Goal: Information Seeking & Learning: Check status

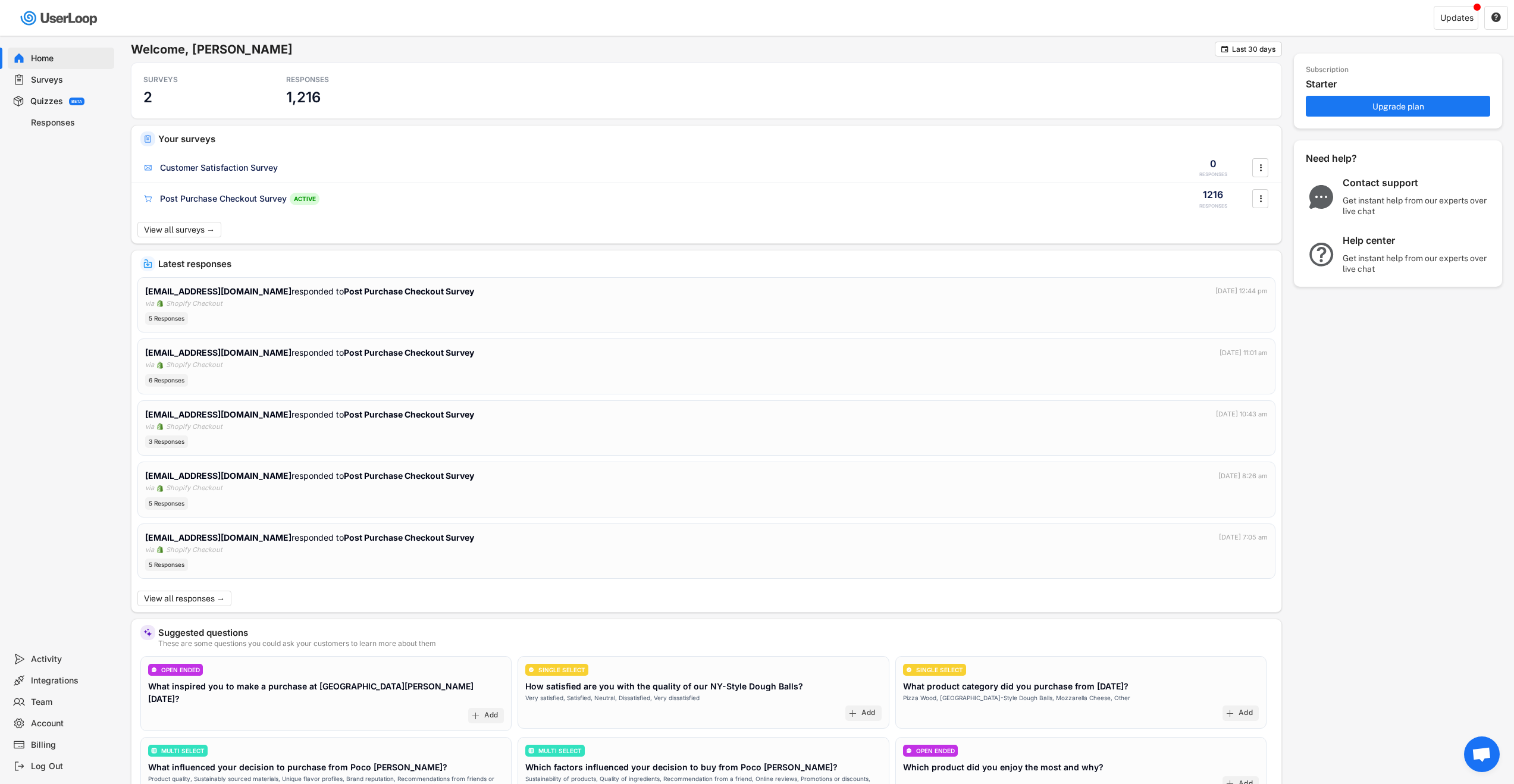
click at [56, 83] on div "Surveys" at bounding box center [70, 79] width 78 height 11
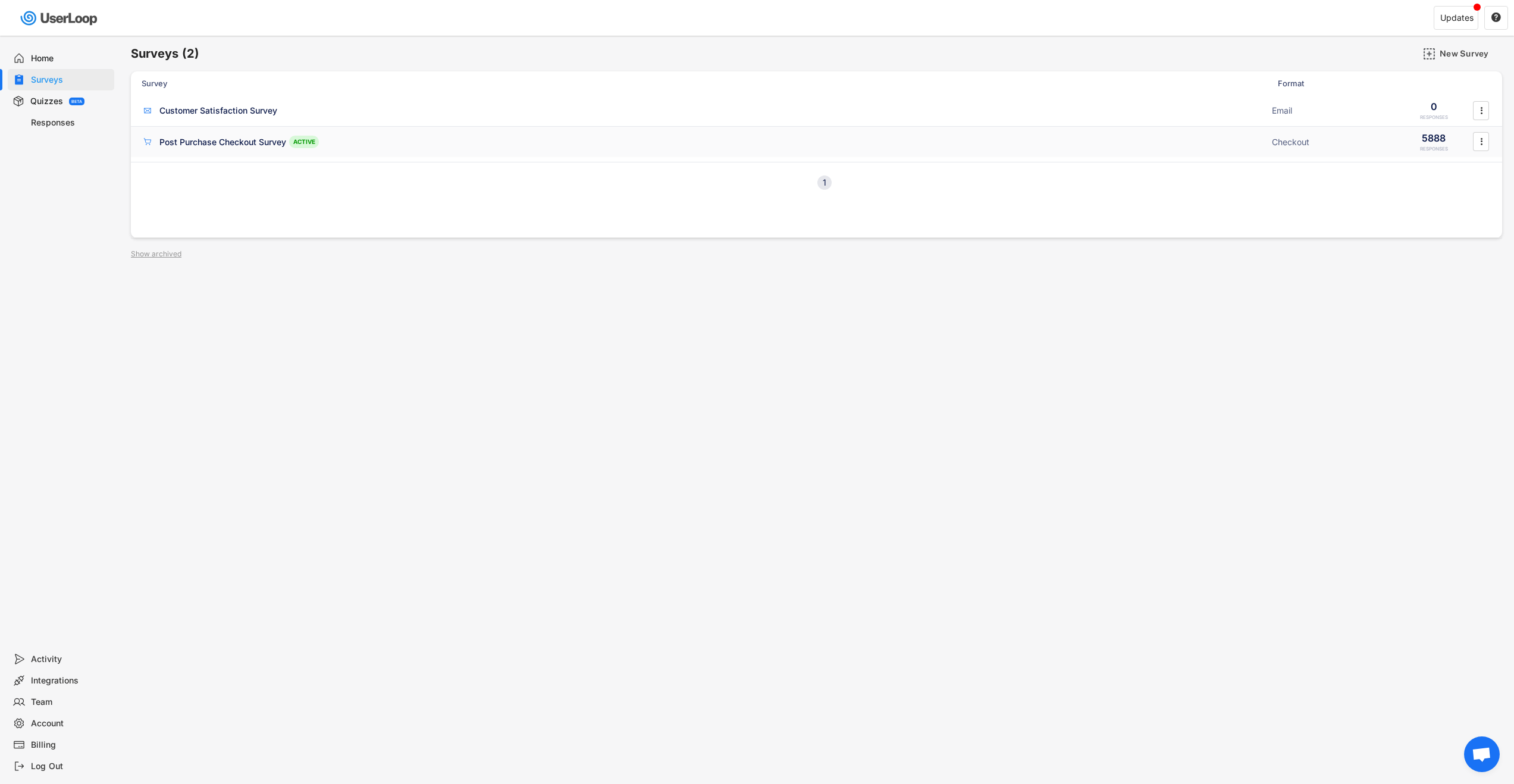
click at [206, 143] on div "Post Purchase Checkout Survey" at bounding box center [222, 142] width 126 height 12
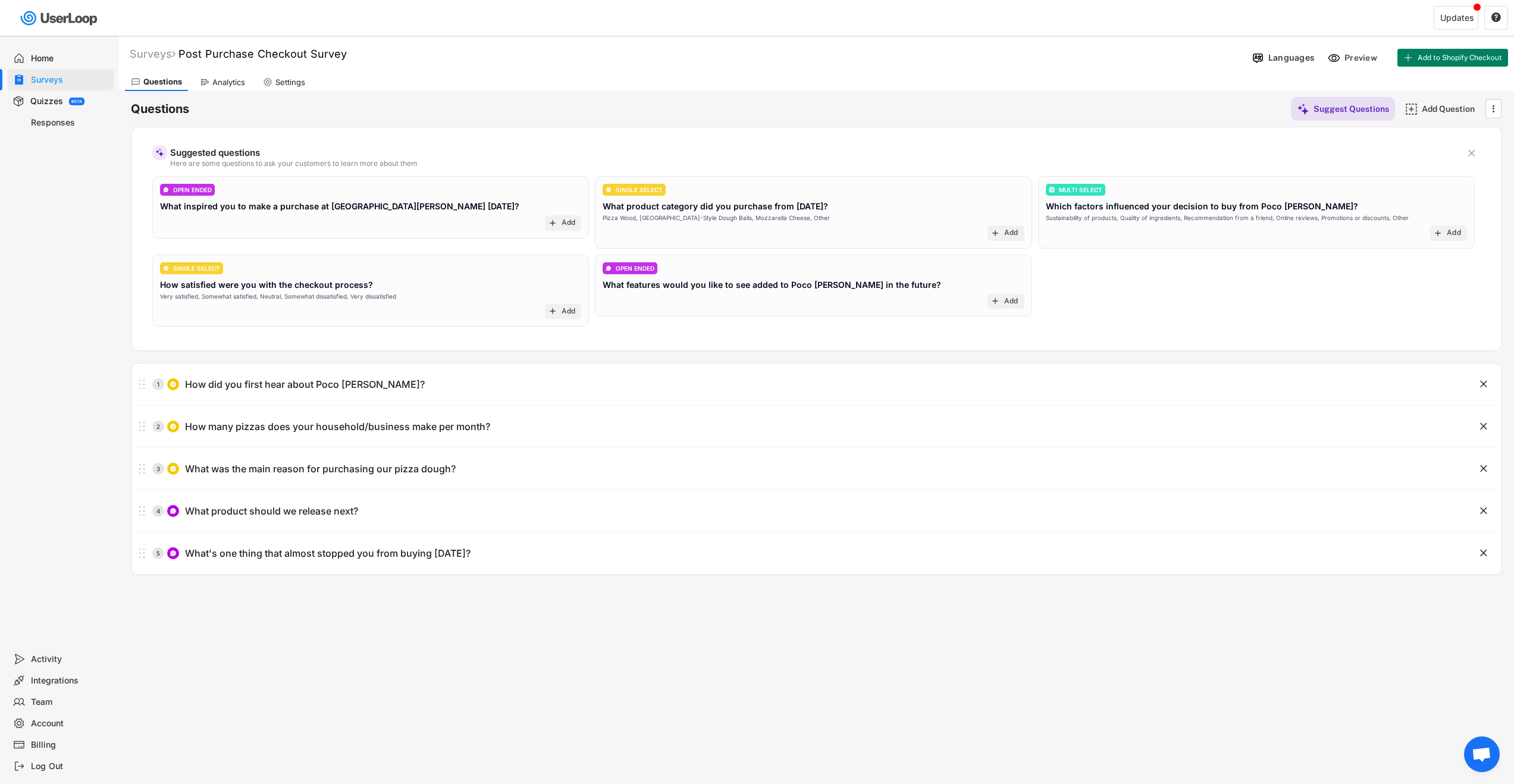
click at [53, 128] on div "Responses" at bounding box center [61, 122] width 107 height 21
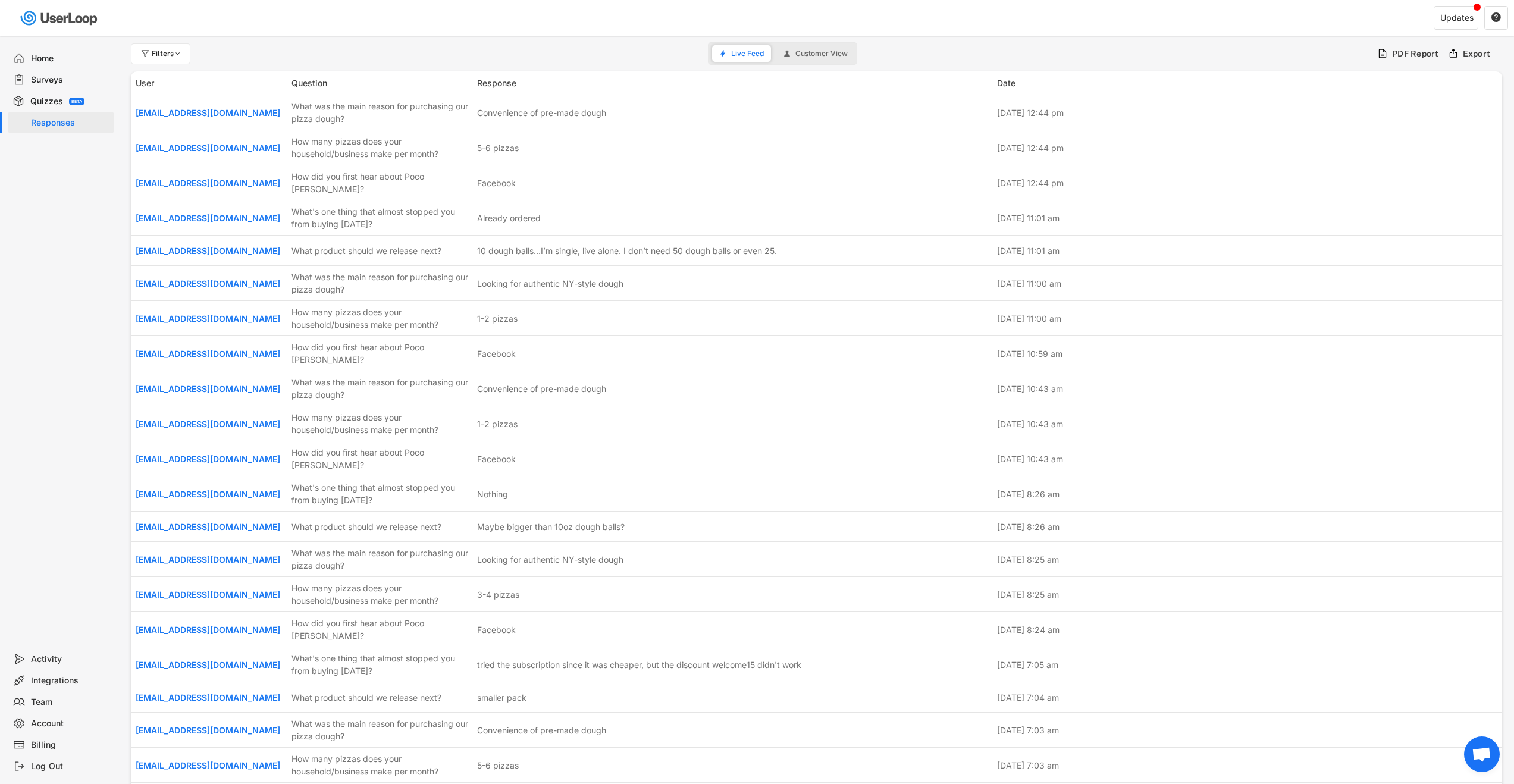
click at [49, 95] on div "Quizzes" at bounding box center [46, 101] width 33 height 11
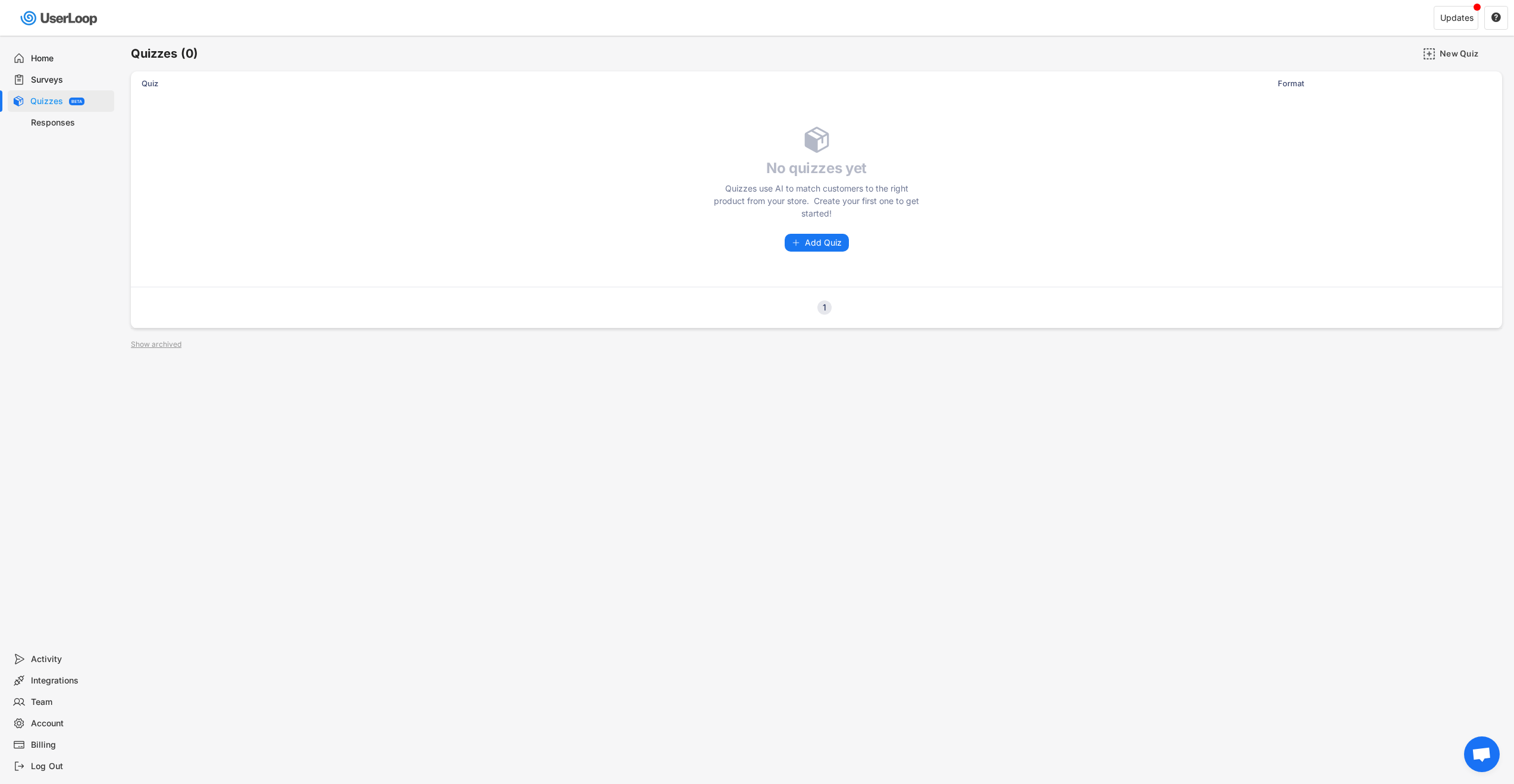
click at [52, 78] on div "Surveys" at bounding box center [70, 79] width 78 height 11
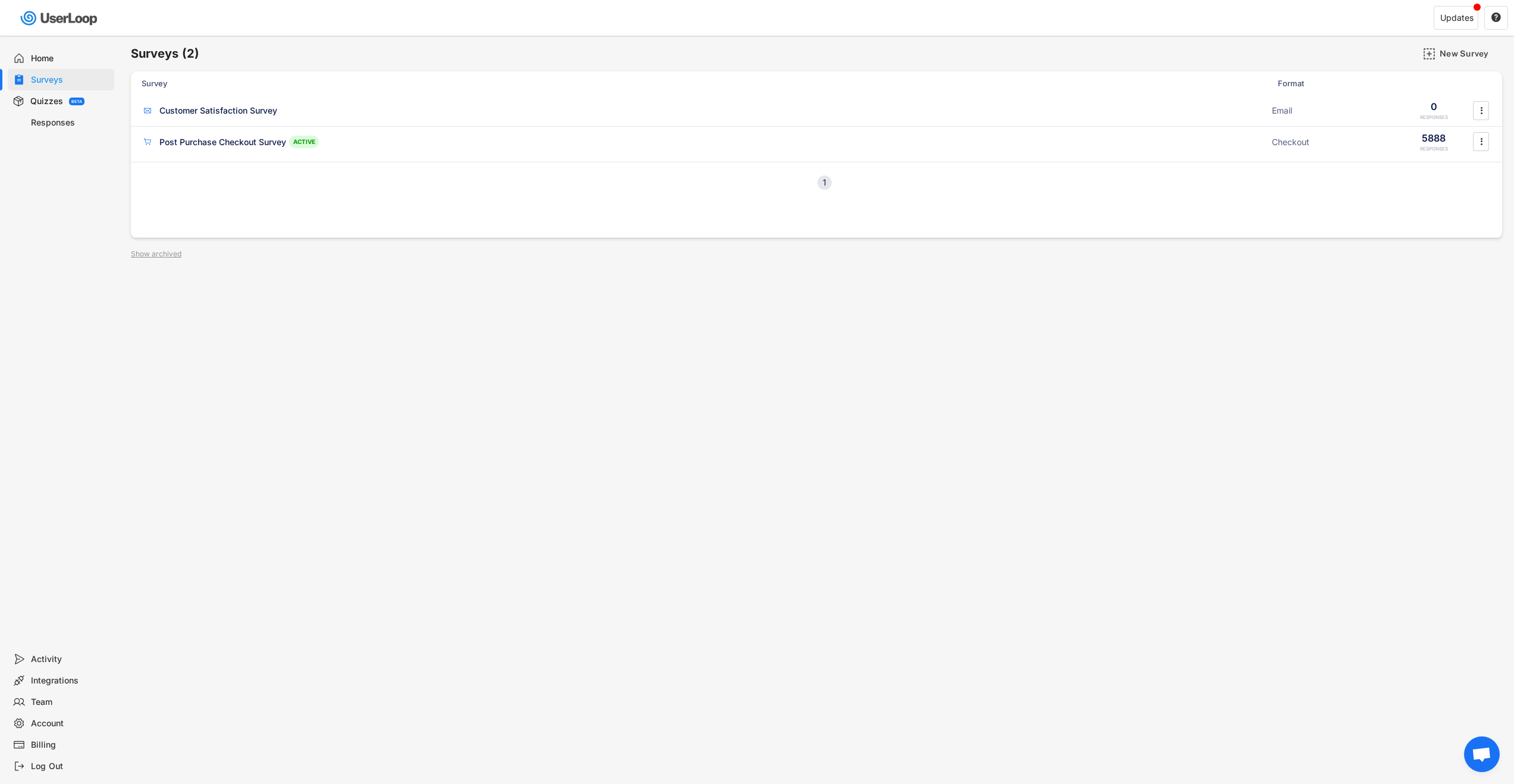
click at [51, 112] on div "Responses" at bounding box center [61, 122] width 107 height 21
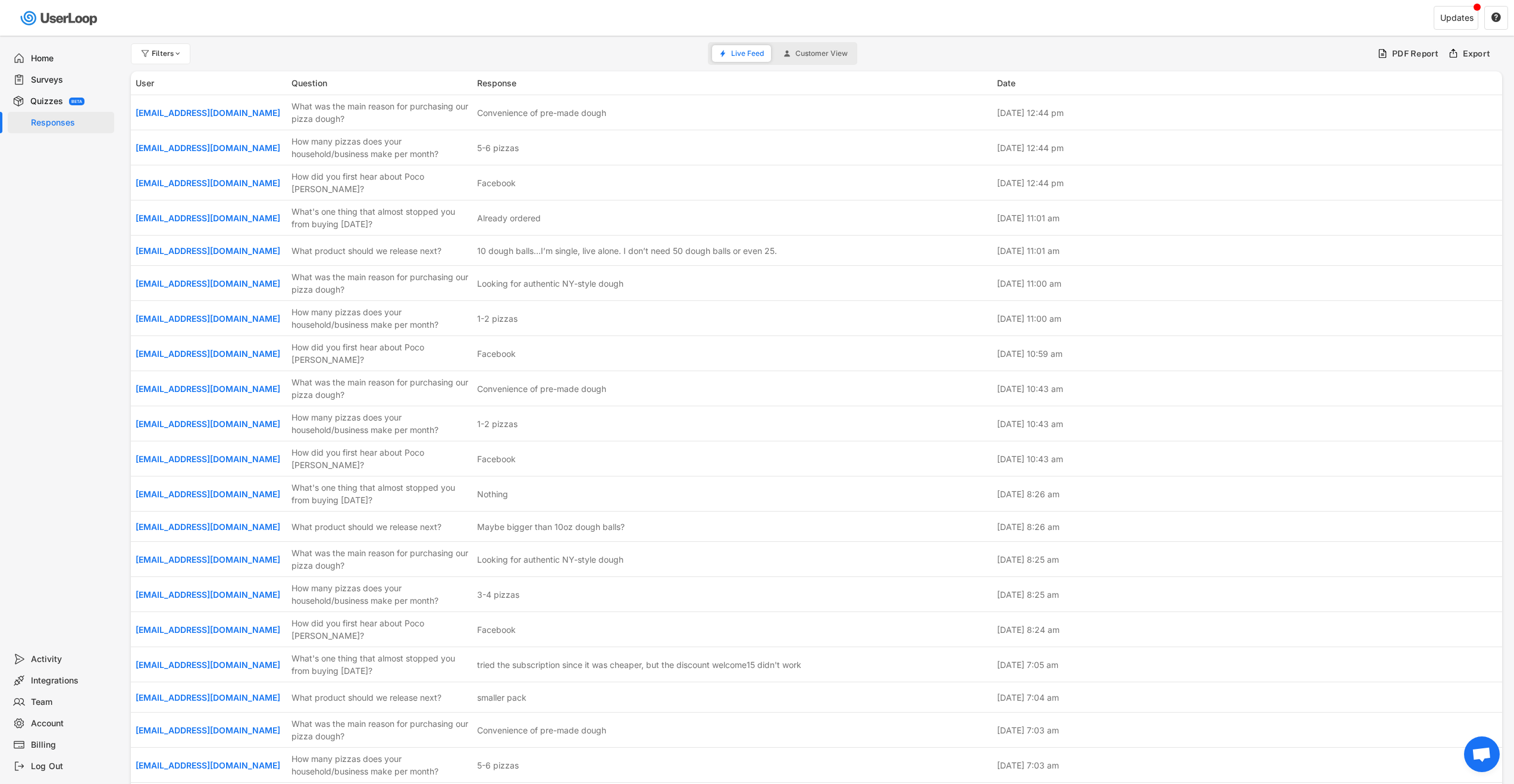
click at [50, 61] on div "Home" at bounding box center [70, 58] width 78 height 11
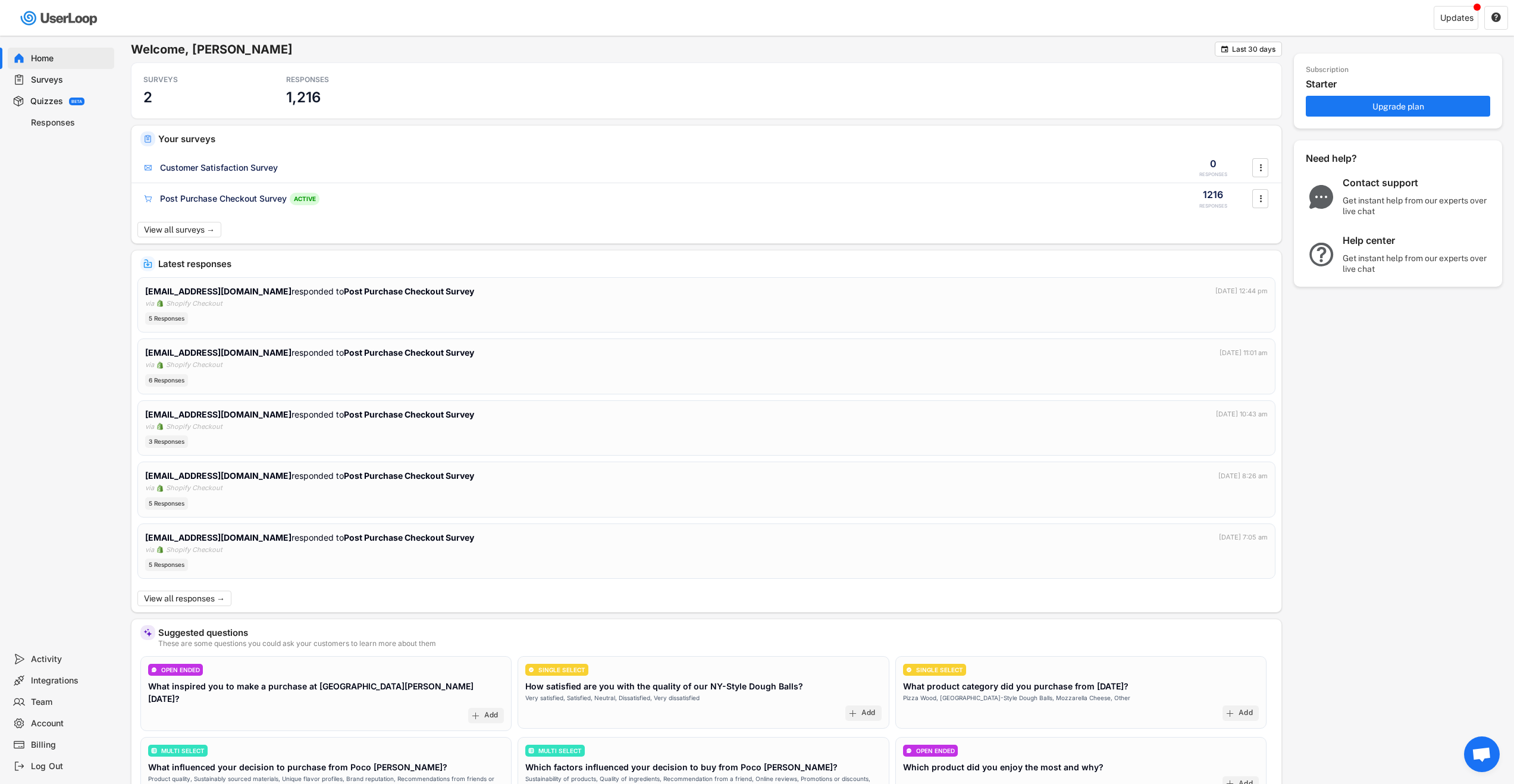
click at [47, 78] on div "Surveys" at bounding box center [70, 79] width 78 height 11
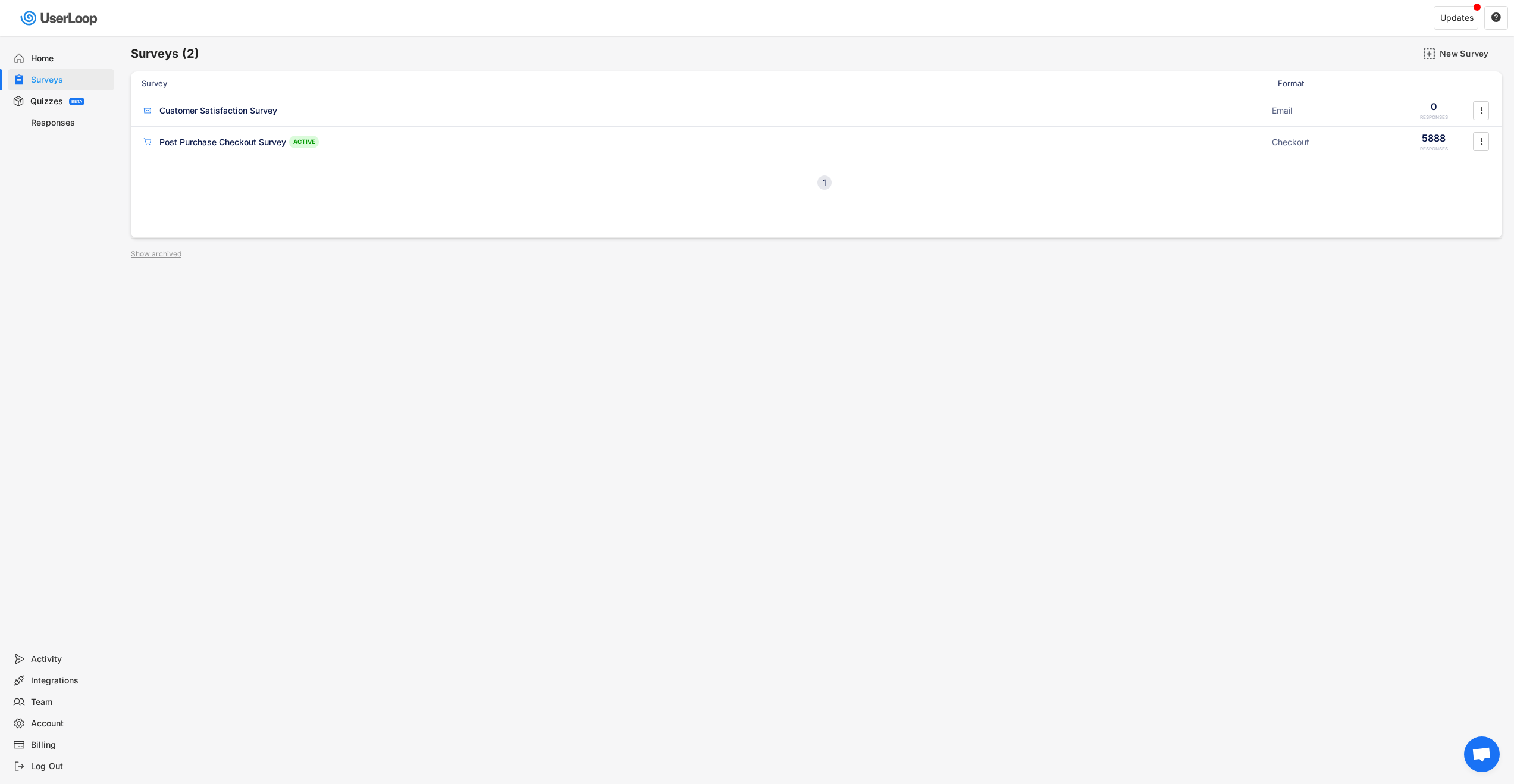
click at [48, 57] on div "Home" at bounding box center [70, 58] width 78 height 11
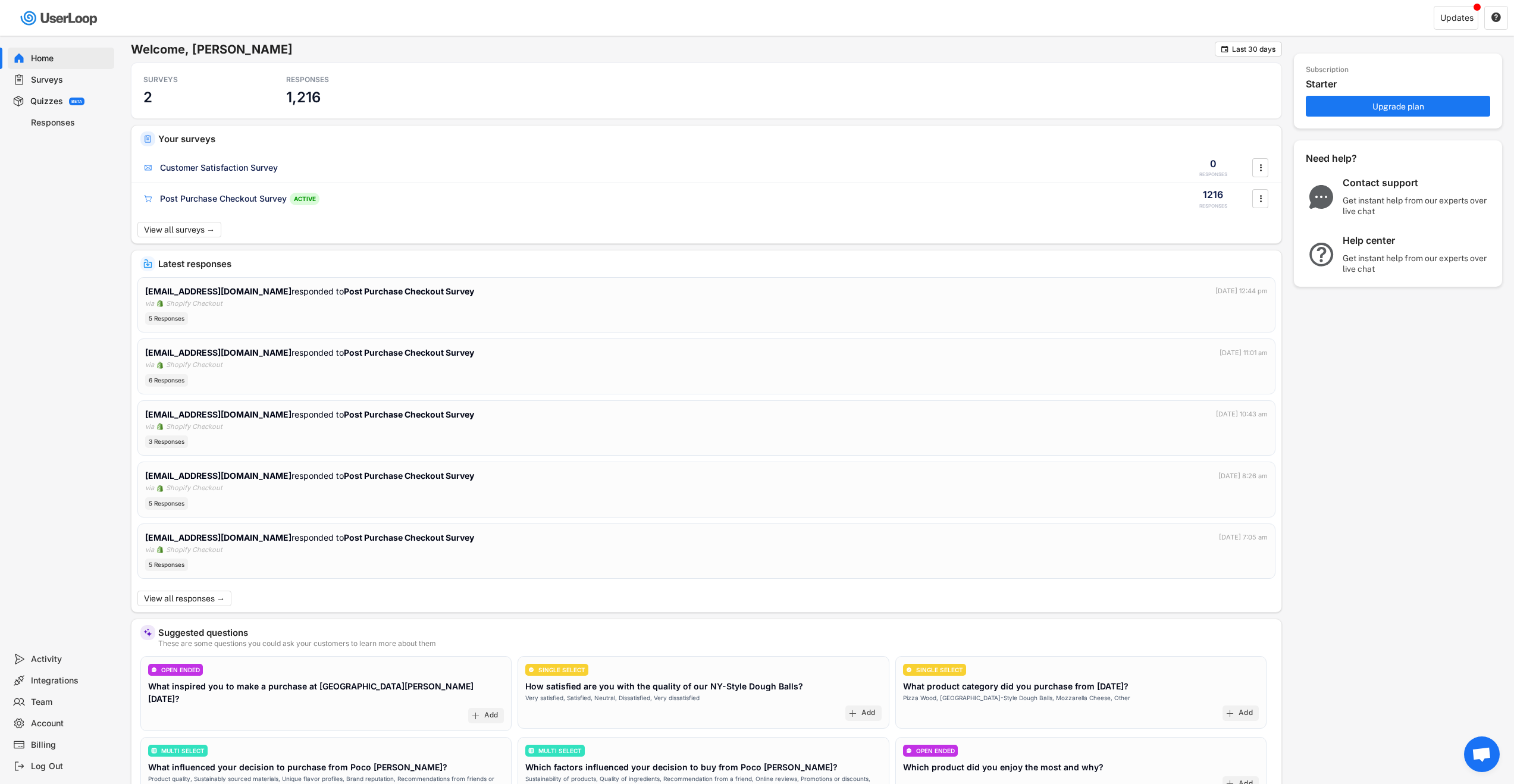
click at [42, 103] on div "Quizzes" at bounding box center [46, 101] width 33 height 11
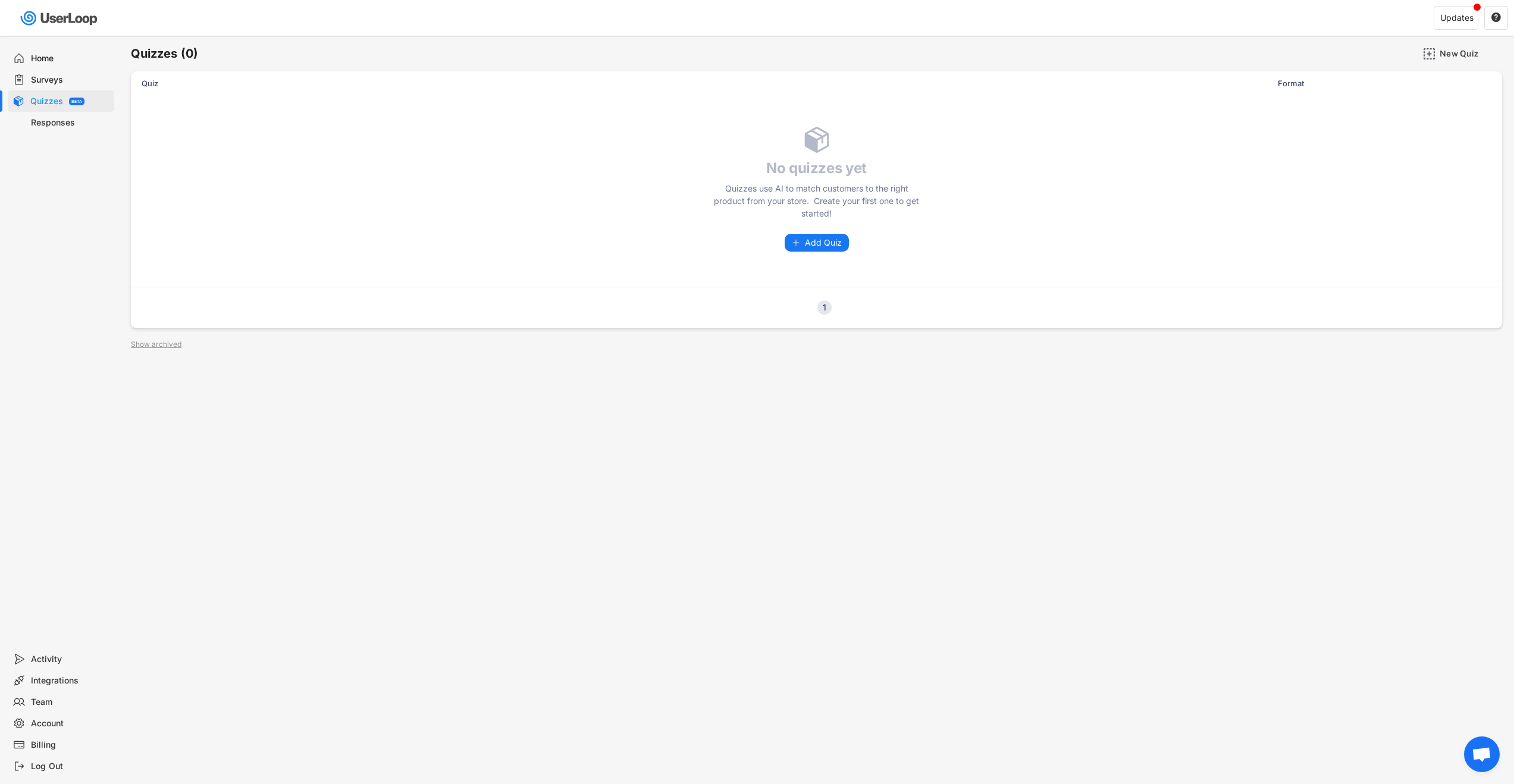
click at [44, 109] on div "Quizzes BETA" at bounding box center [61, 101] width 107 height 21
click at [44, 120] on div "Responses" at bounding box center [70, 122] width 78 height 11
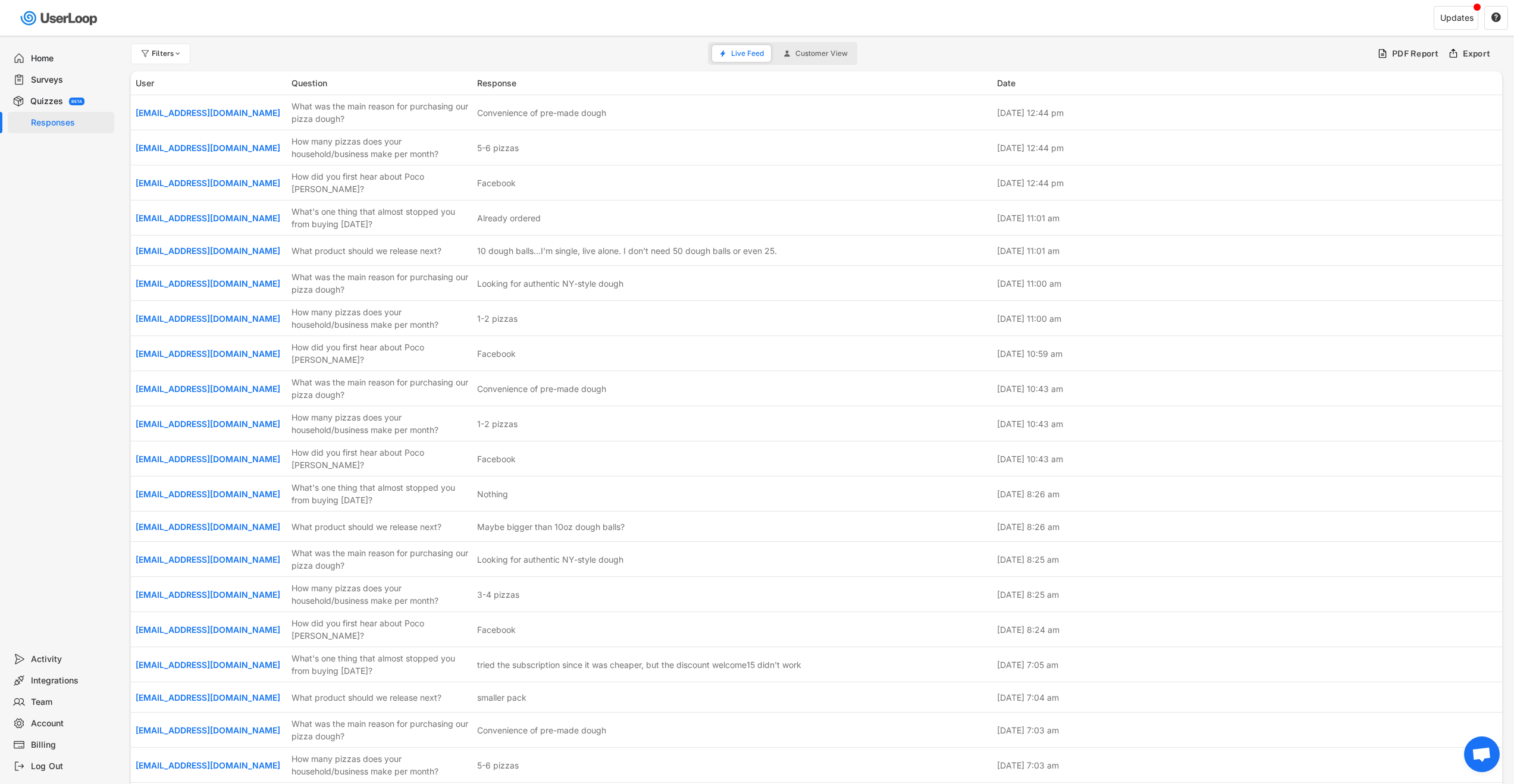
click at [46, 101] on div "Quizzes" at bounding box center [46, 101] width 33 height 11
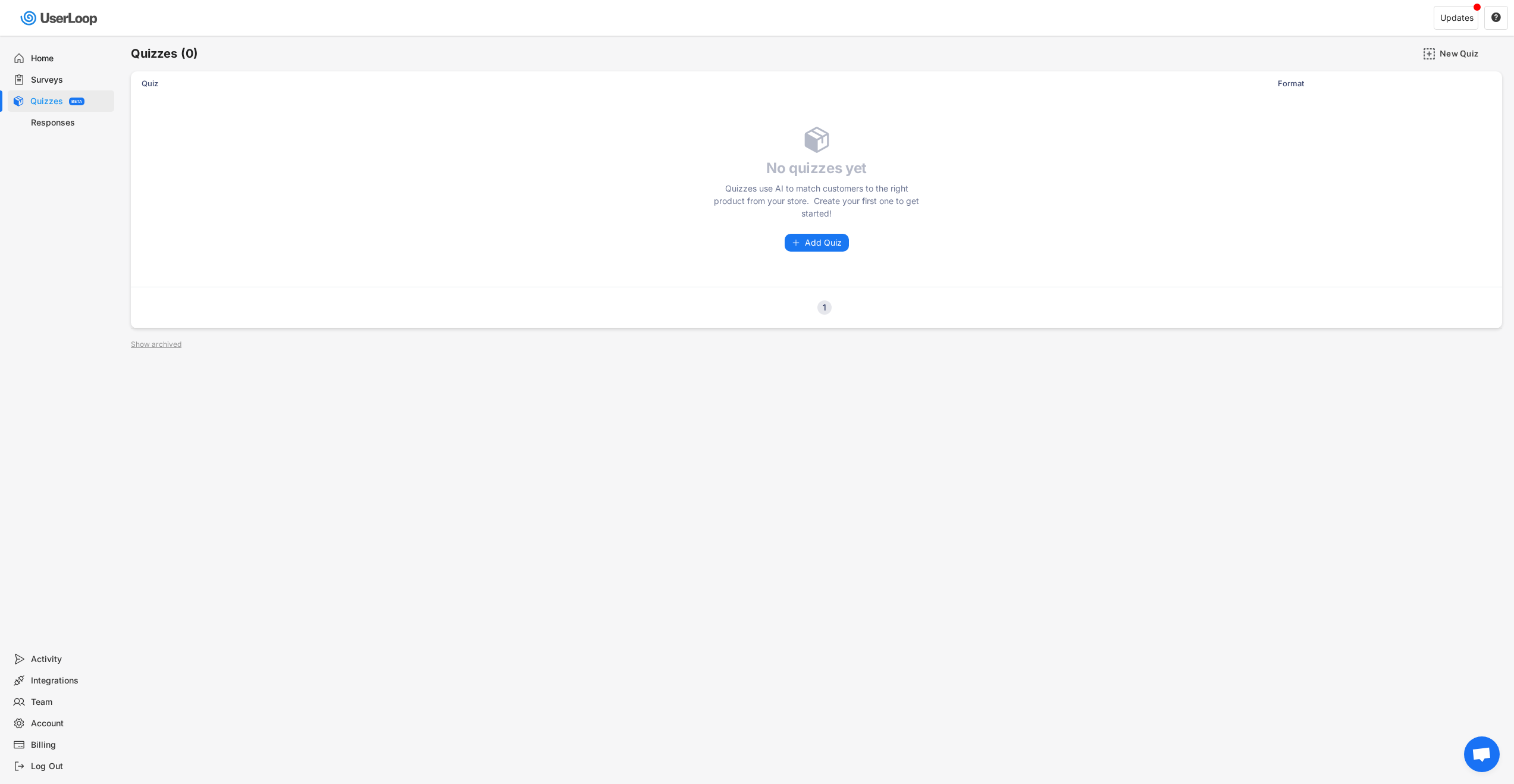
click at [45, 81] on div "Surveys" at bounding box center [70, 79] width 78 height 11
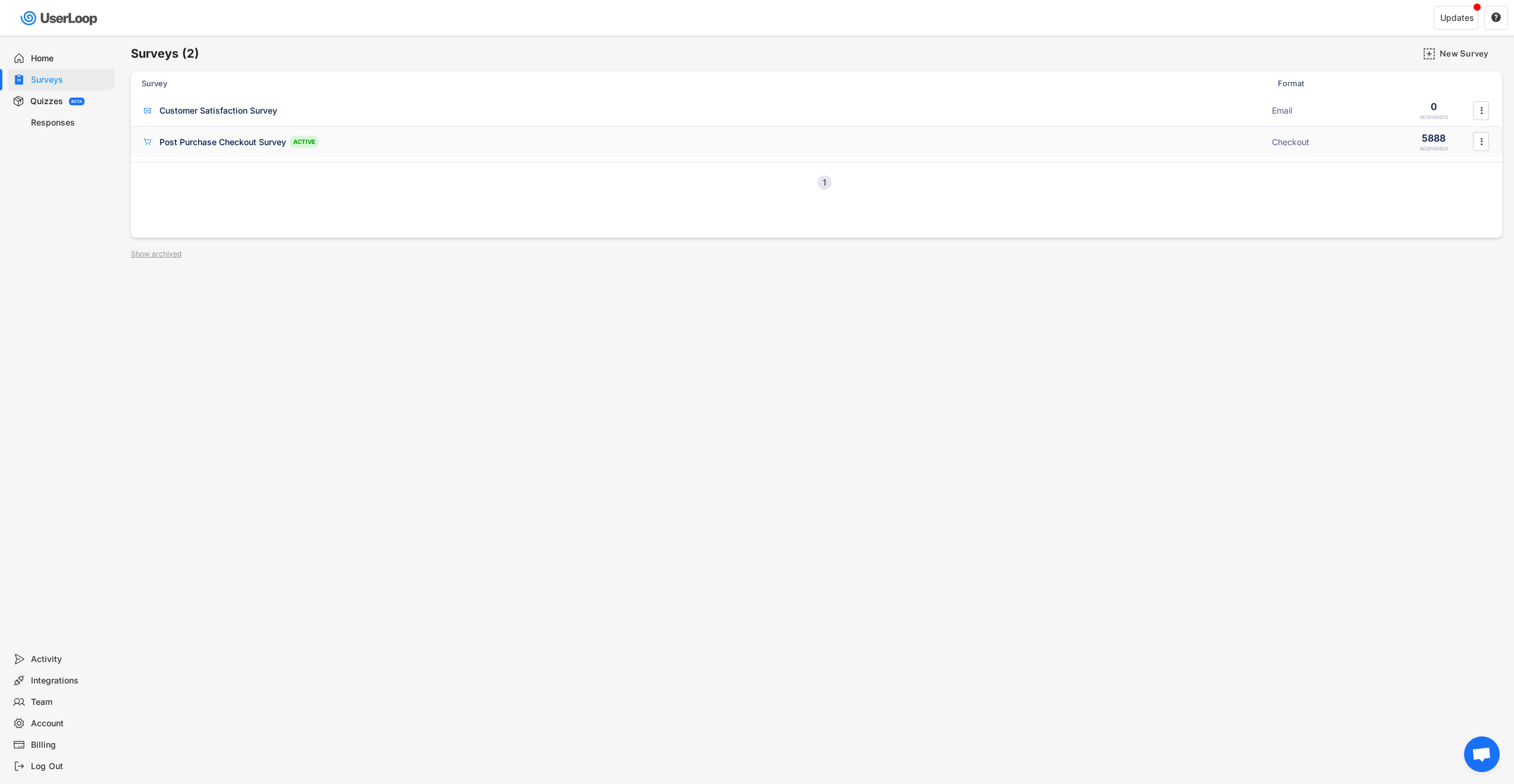
click at [192, 138] on div "Post Purchase Checkout Survey" at bounding box center [222, 142] width 126 height 12
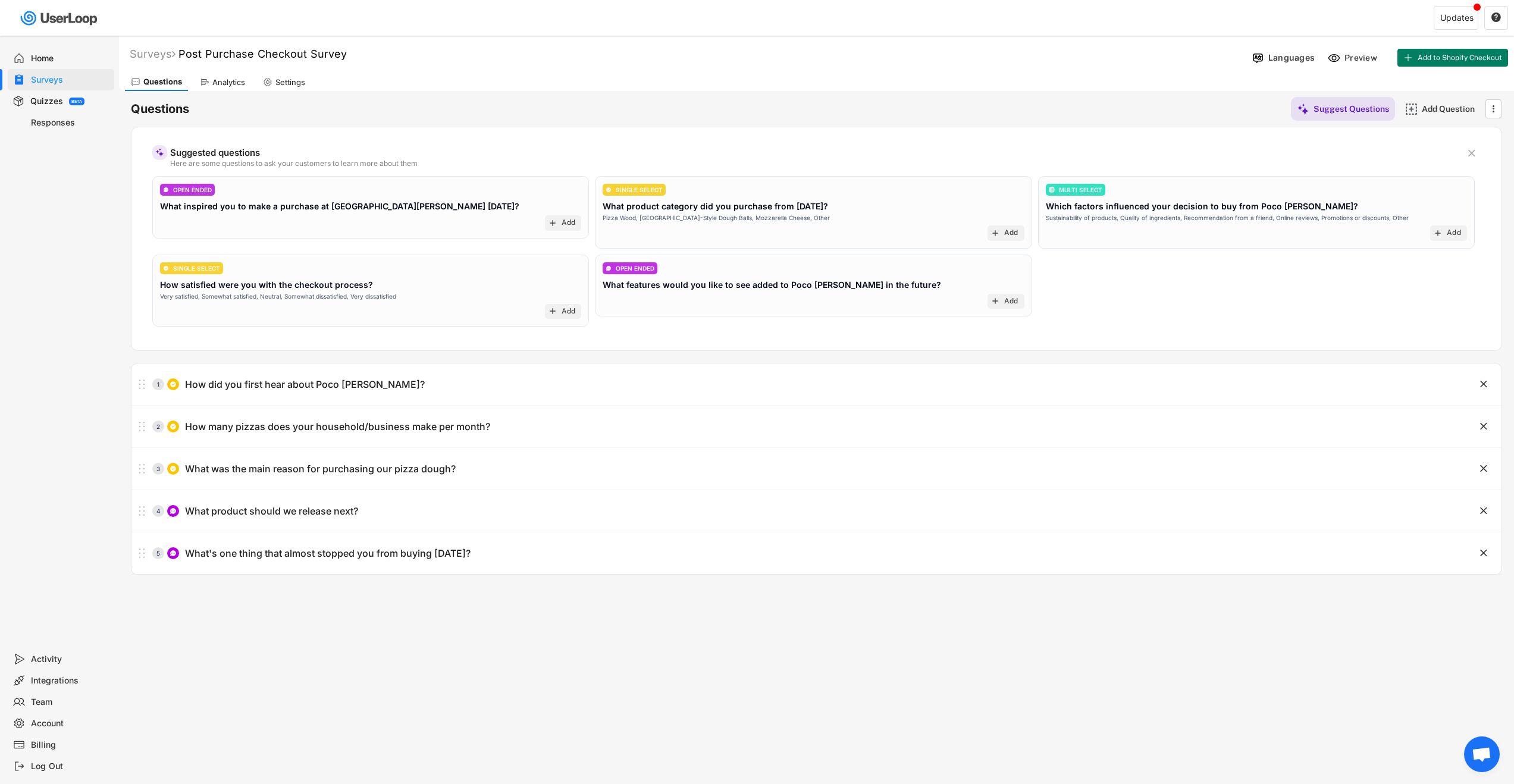
click at [230, 78] on div "Analytics" at bounding box center [229, 83] width 33 height 10
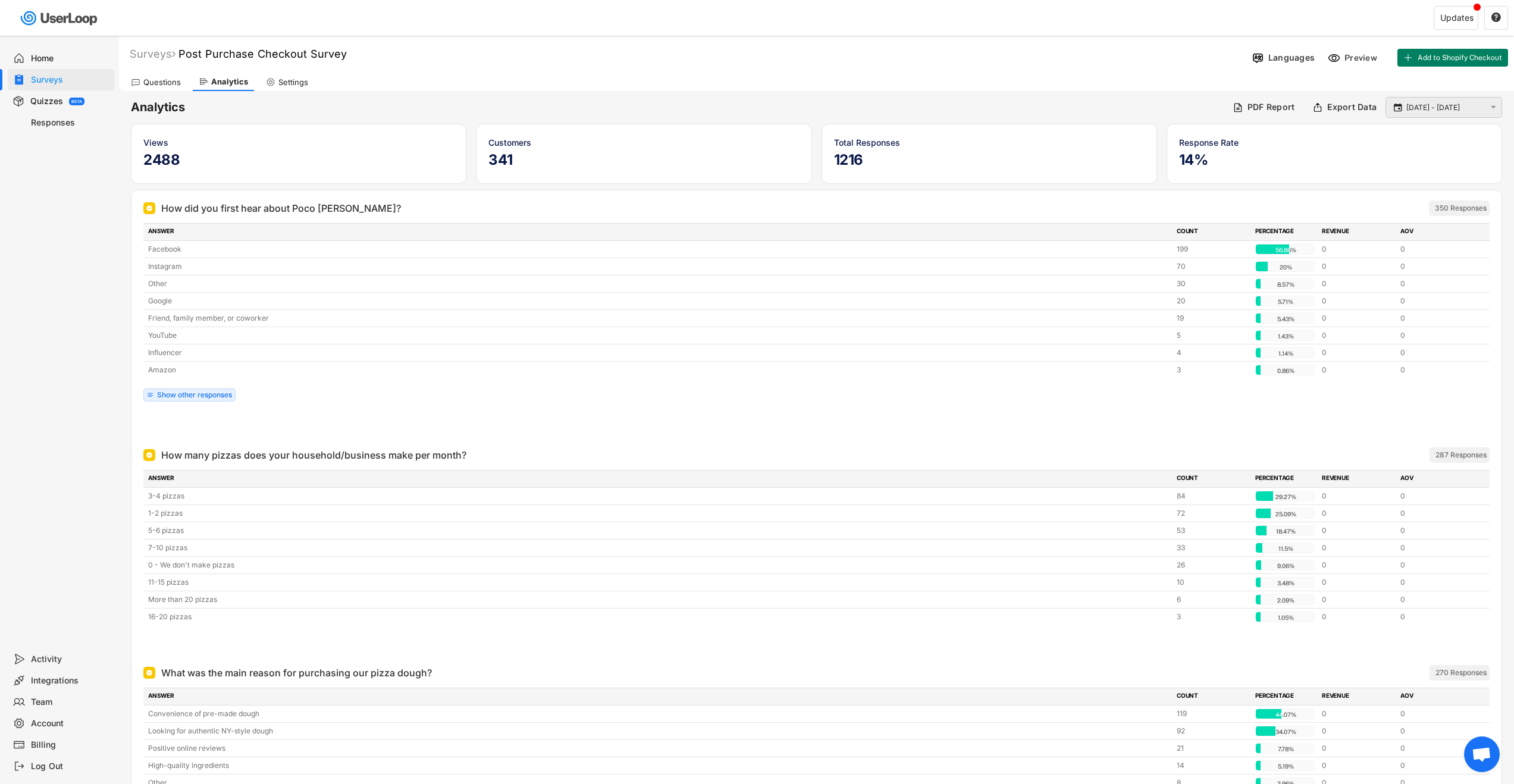
click at [1442, 105] on input "[DATE] - [DATE]" at bounding box center [1445, 107] width 78 height 12
click at [1348, 134] on icon at bounding box center [1348, 133] width 3 height 6
click at [1368, 171] on div "1" at bounding box center [1370, 170] width 21 height 19
click at [1476, 131] on icon at bounding box center [1472, 133] width 19 height 19
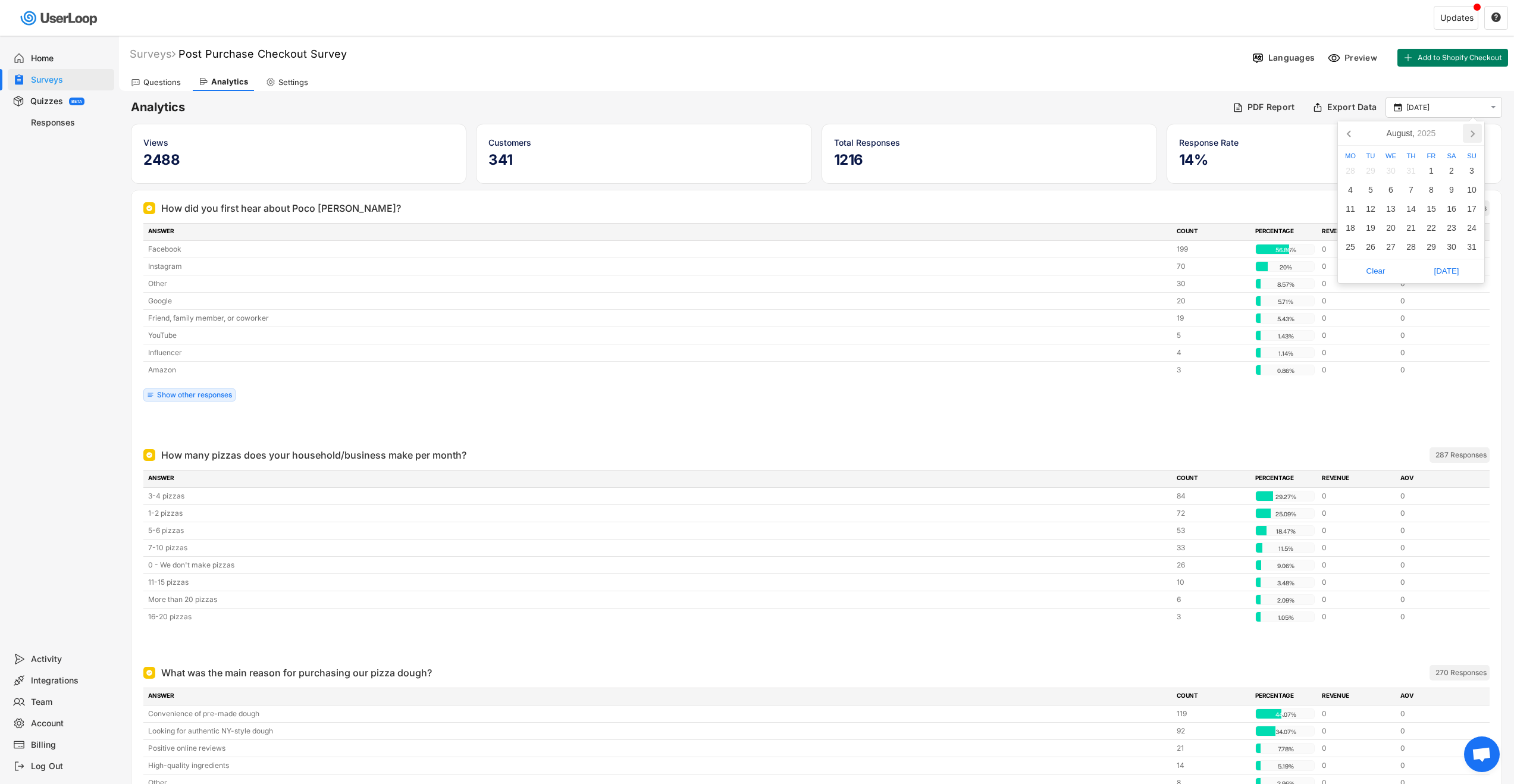
click at [1476, 131] on icon at bounding box center [1472, 133] width 19 height 19
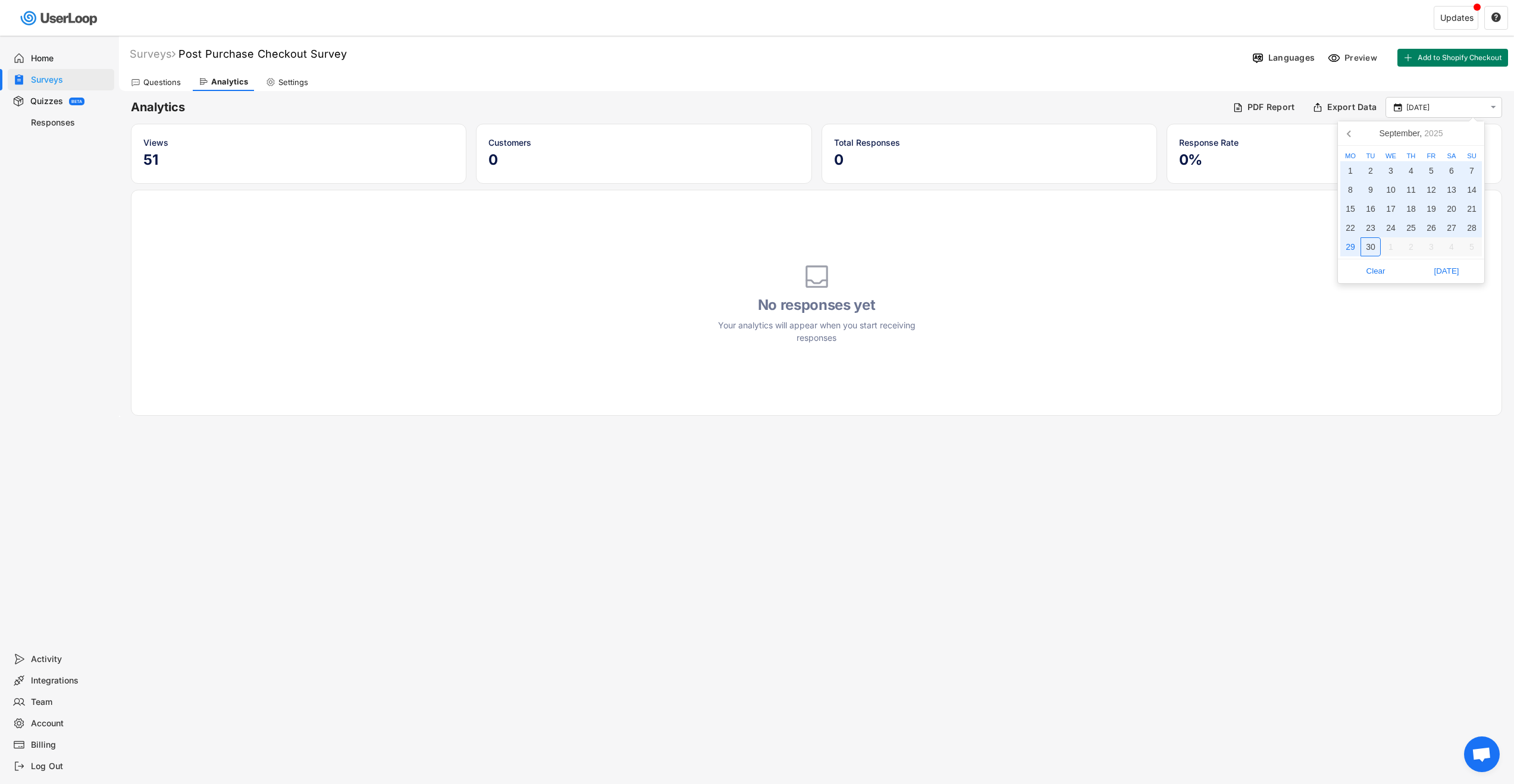
click at [1375, 248] on div "30" at bounding box center [1370, 247] width 21 height 19
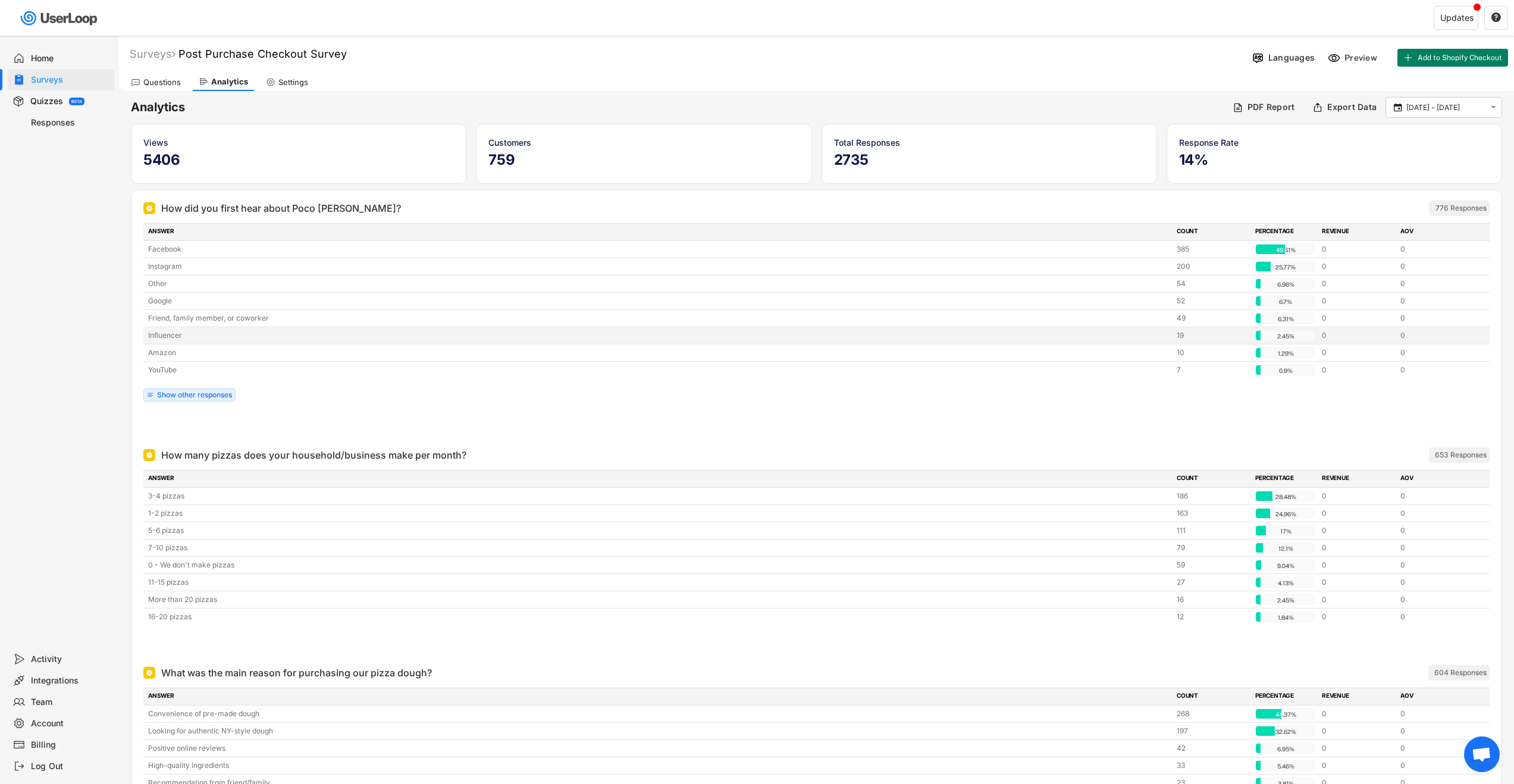
scroll to position [109, 0]
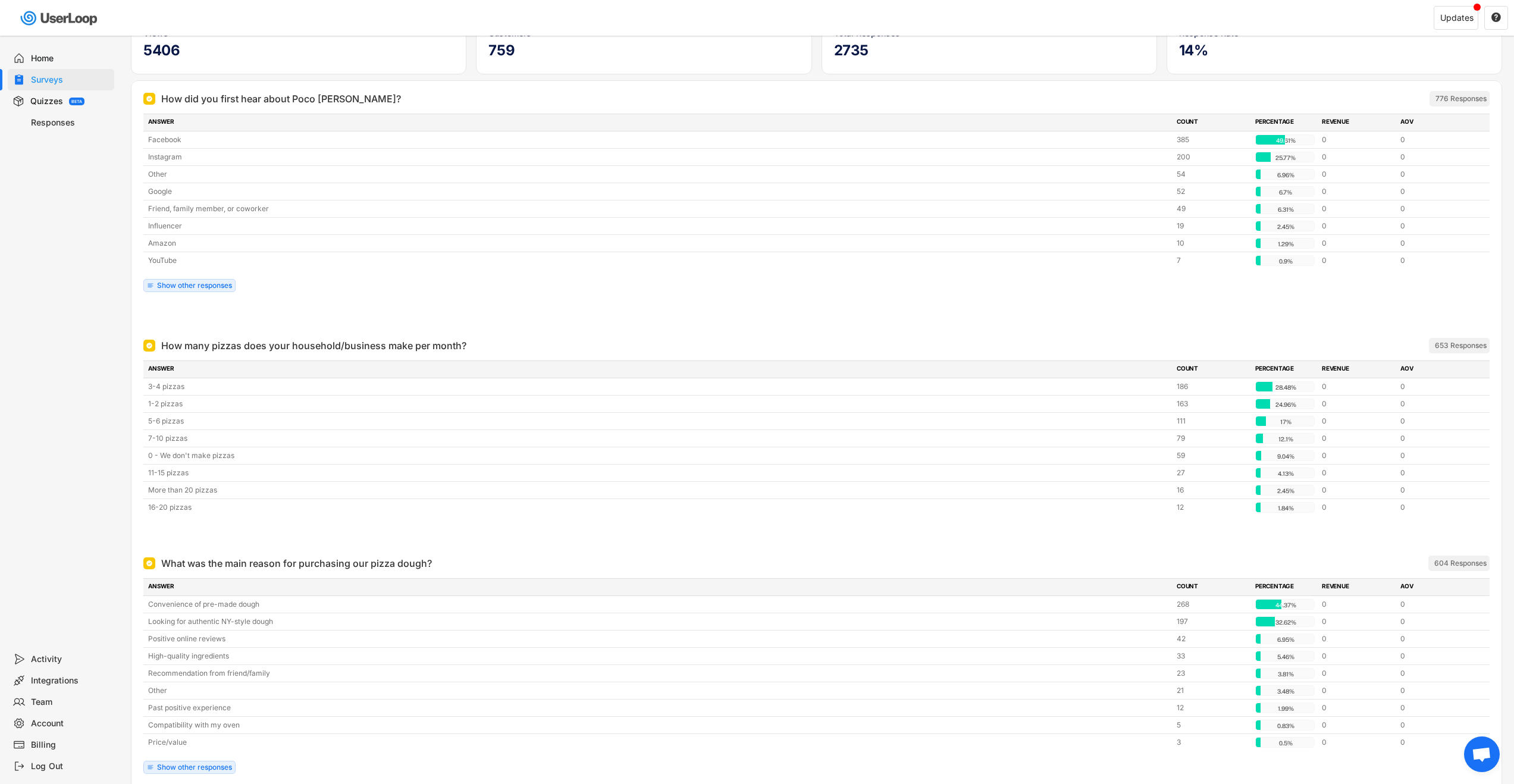
click at [312, 348] on div "How many pizzas does your household/business make per month?" at bounding box center [313, 346] width 305 height 15
click at [310, 346] on div "How many pizzas does your household/business make per month?" at bounding box center [313, 346] width 305 height 15
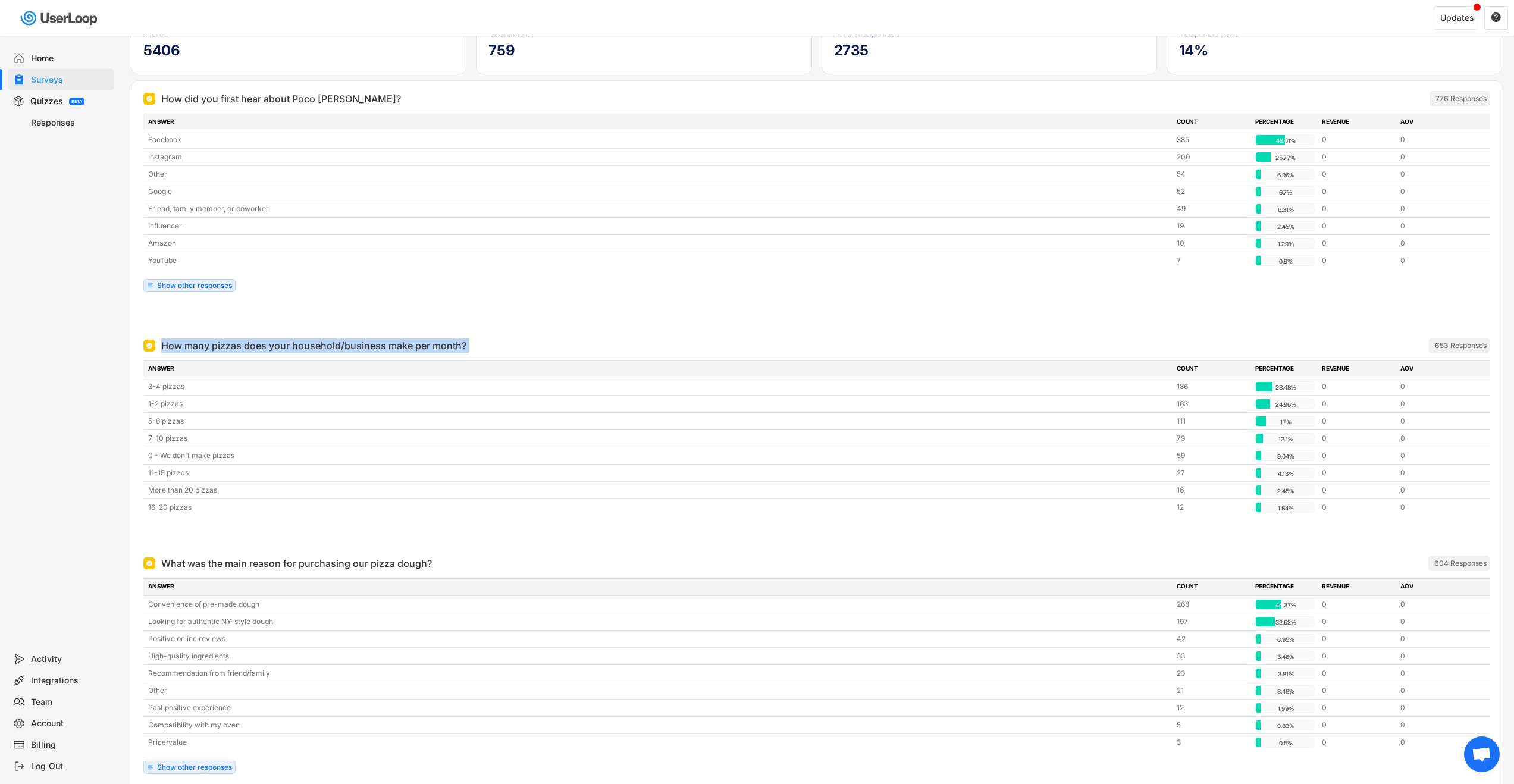
click at [310, 346] on div "How many pizzas does your household/business make per month?" at bounding box center [313, 346] width 305 height 15
click at [311, 343] on div "How many pizzas does your household/business make per month?" at bounding box center [313, 346] width 305 height 15
click at [308, 346] on div "How many pizzas does your household/business make per month?" at bounding box center [313, 346] width 305 height 15
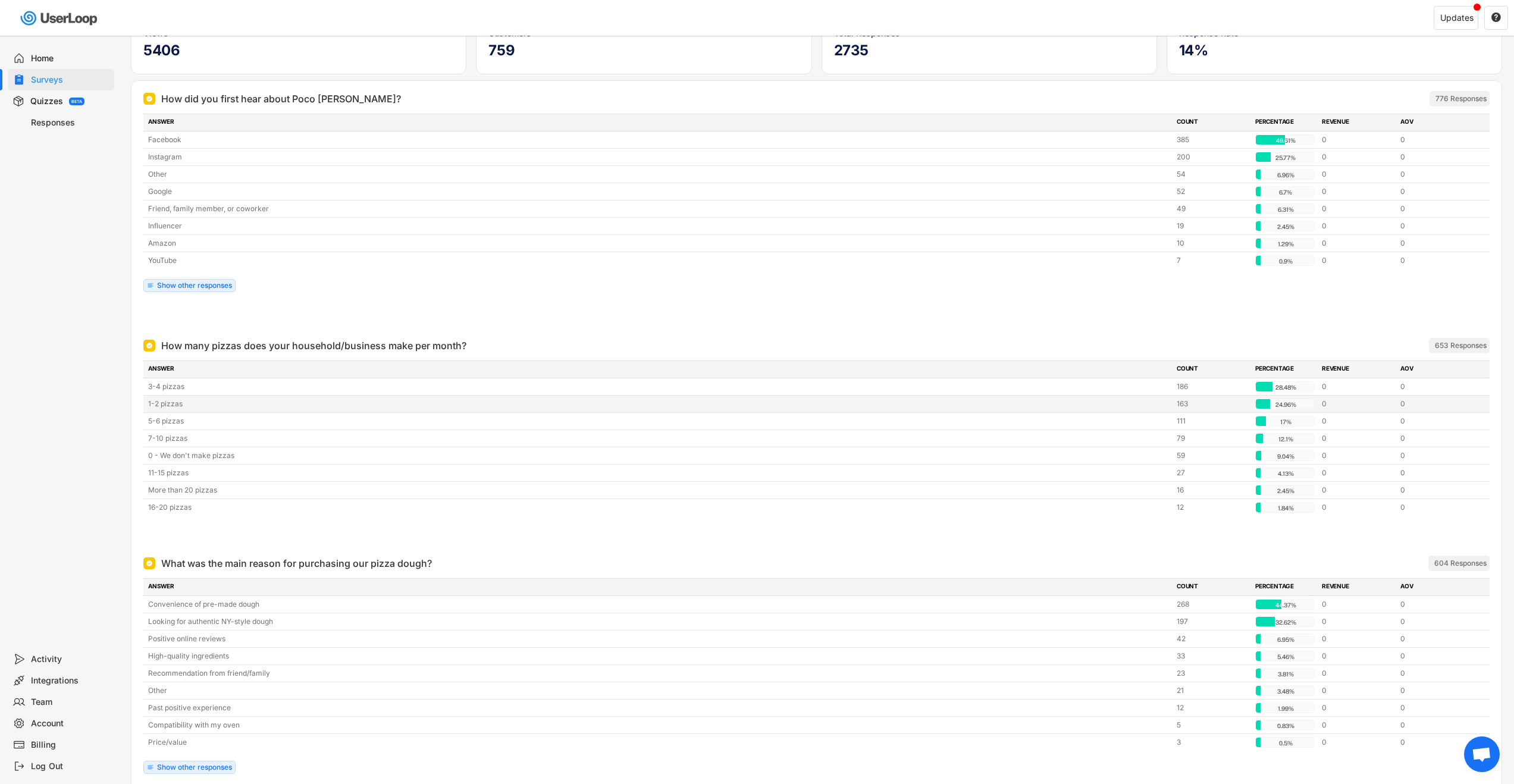
click at [160, 406] on div "1-2 pizzas" at bounding box center [659, 404] width 1021 height 10
click at [162, 404] on div "1-2 pizzas" at bounding box center [659, 404] width 1021 height 10
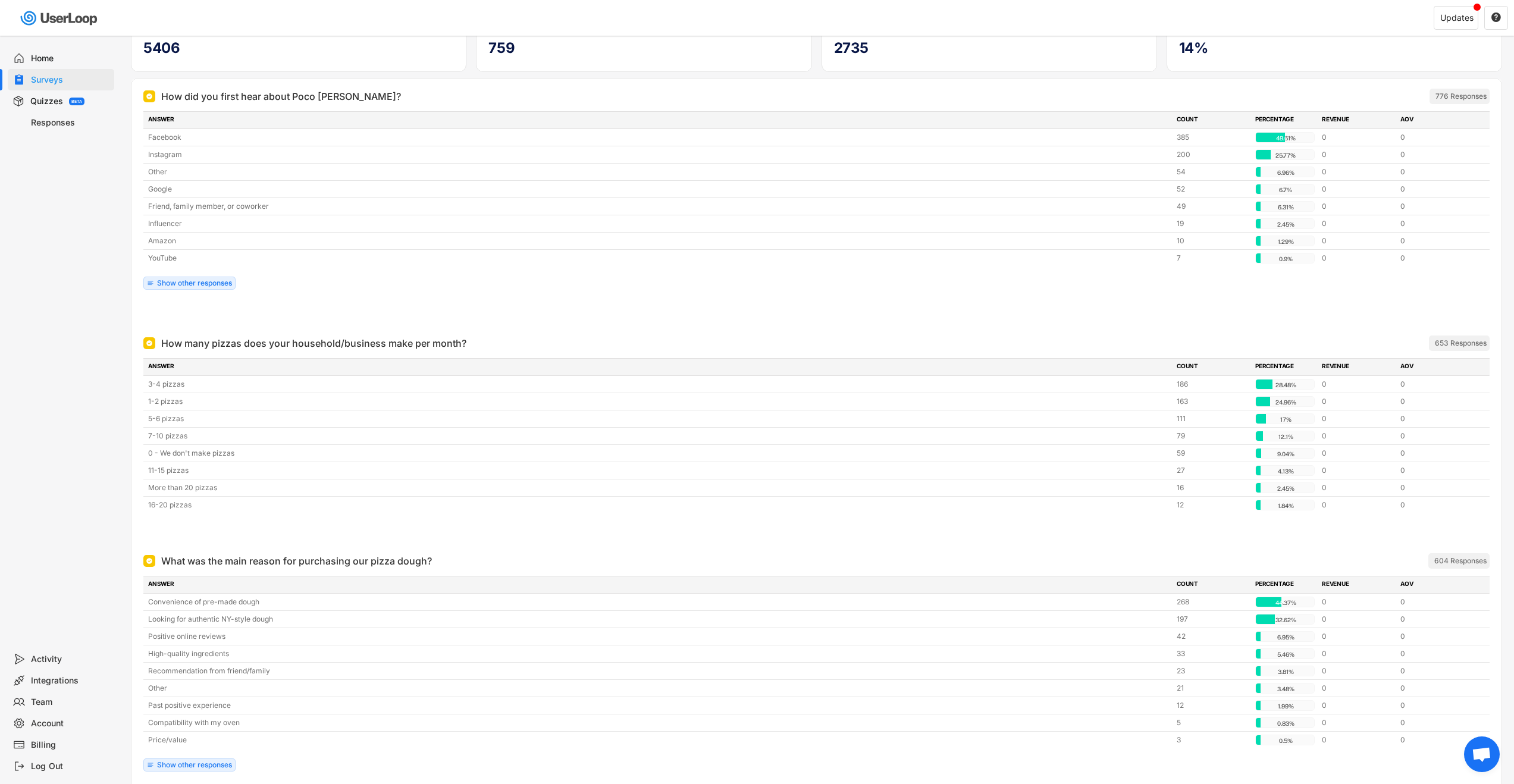
click at [289, 352] on div "How many pizzas does your household/business make per month? ARCHIVED 653 Respo…" at bounding box center [817, 343] width 1346 height 24
click at [290, 343] on div "How many pizzas does your household/business make per month?" at bounding box center [313, 343] width 305 height 15
click at [267, 341] on div "How many pizzas does your household/business make per month?" at bounding box center [313, 343] width 305 height 15
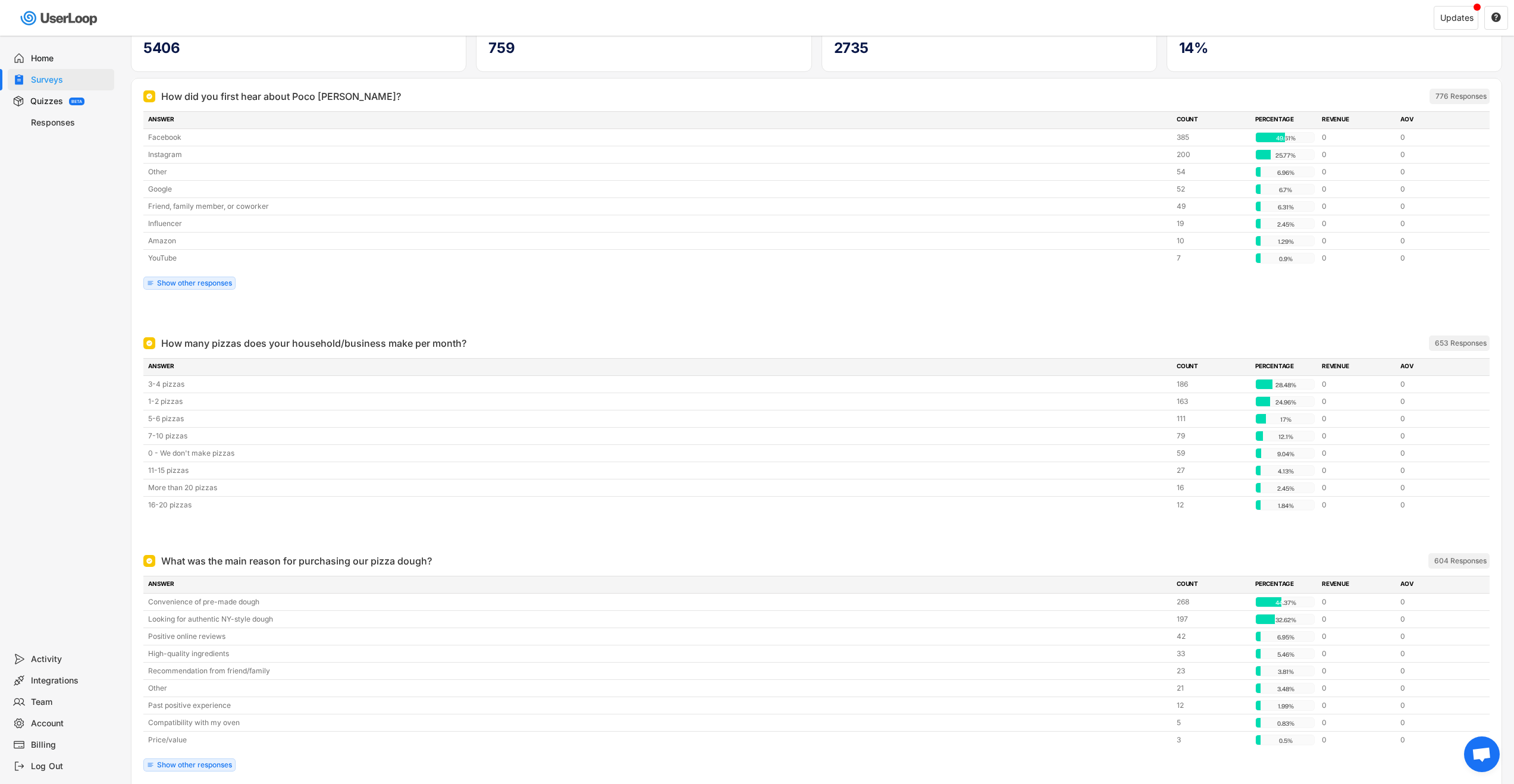
click at [273, 340] on div "How many pizzas does your household/business make per month?" at bounding box center [313, 343] width 305 height 15
click at [258, 340] on div "How many pizzas does your household/business make per month?" at bounding box center [313, 343] width 305 height 15
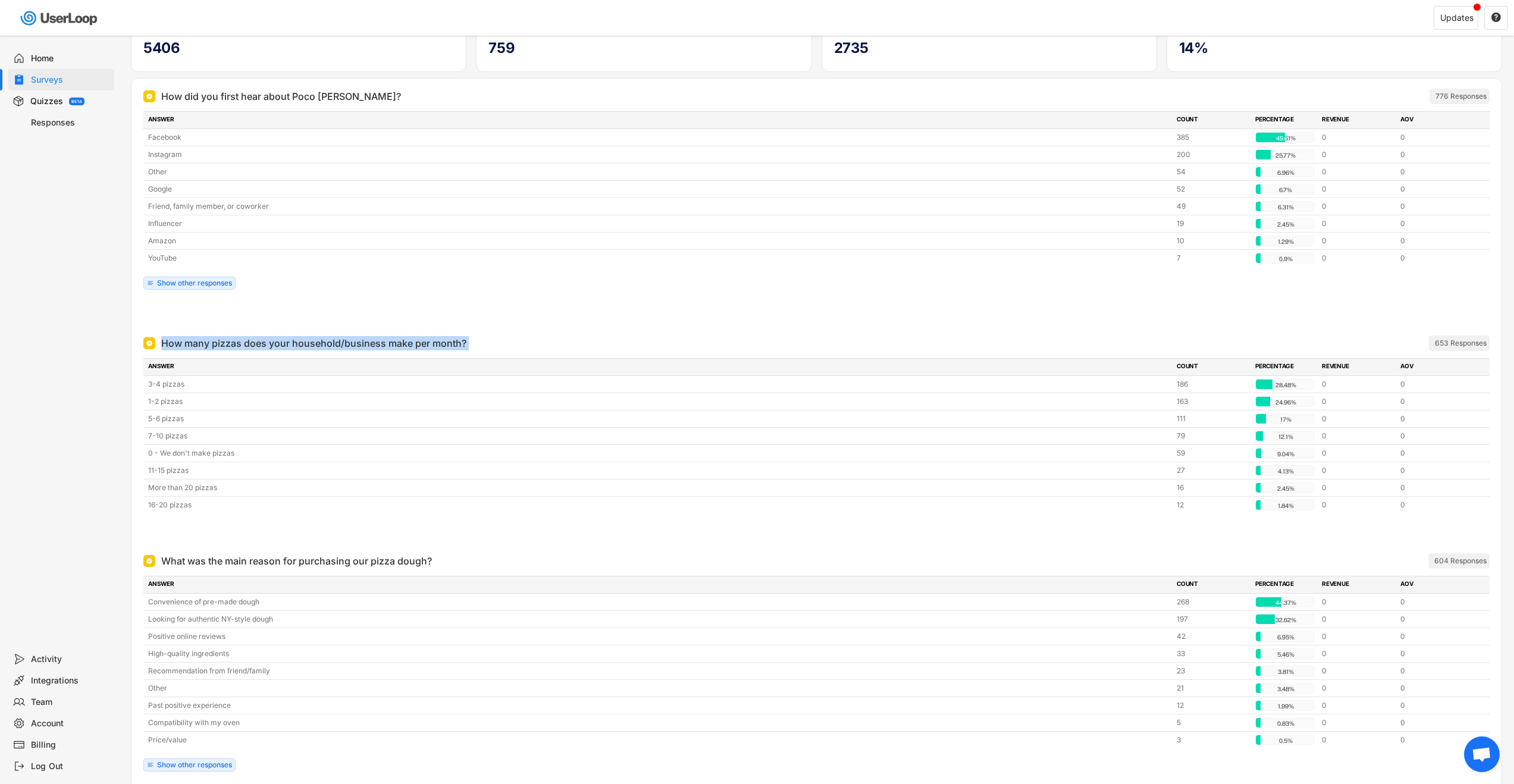
click at [258, 340] on div "How many pizzas does your household/business make per month?" at bounding box center [313, 343] width 305 height 15
click at [246, 343] on div "How many pizzas does your household/business make per month?" at bounding box center [313, 343] width 305 height 15
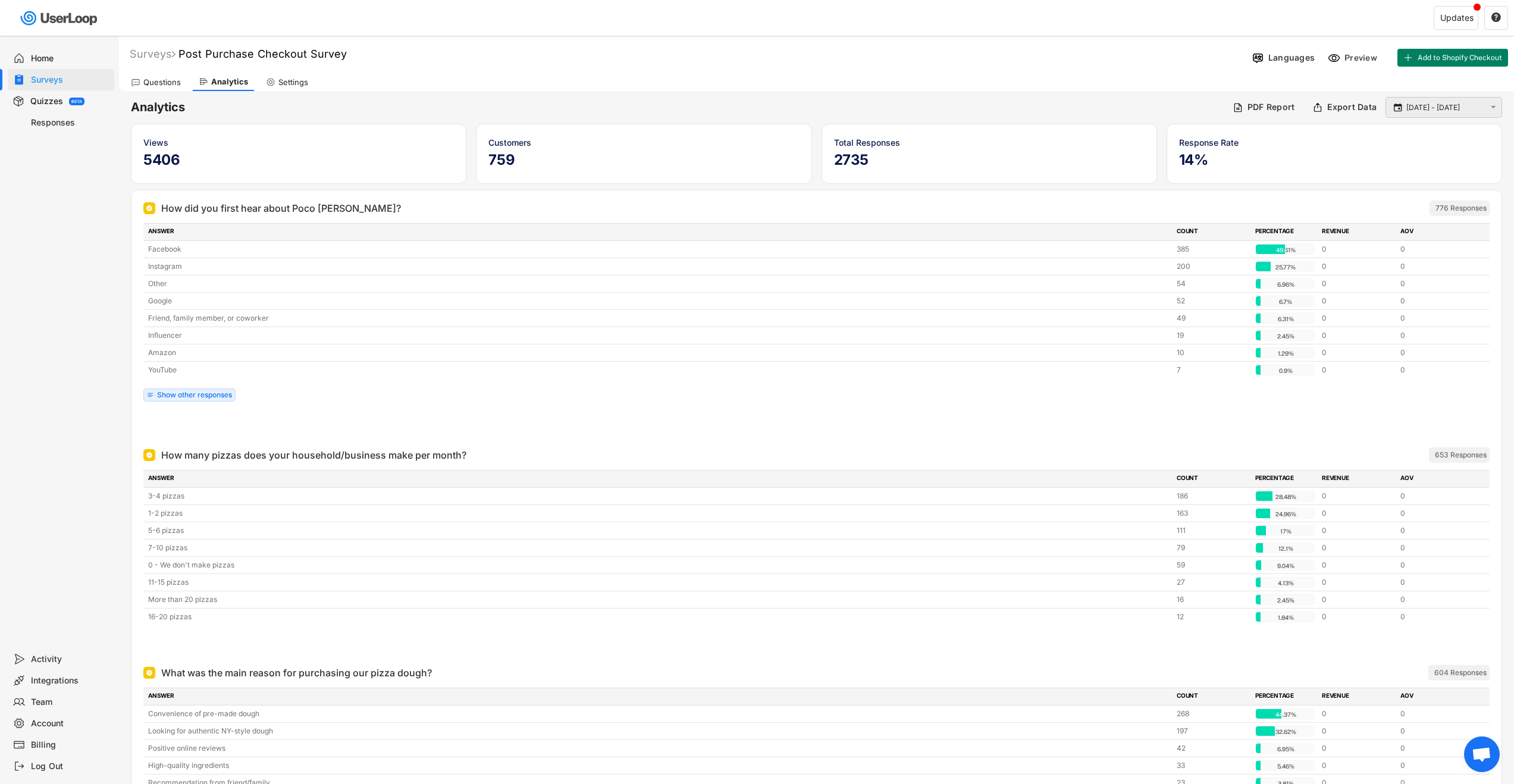
click at [1449, 111] on input "[DATE] - [DATE]" at bounding box center [1445, 107] width 78 height 12
click at [1353, 132] on icon at bounding box center [1350, 133] width 19 height 19
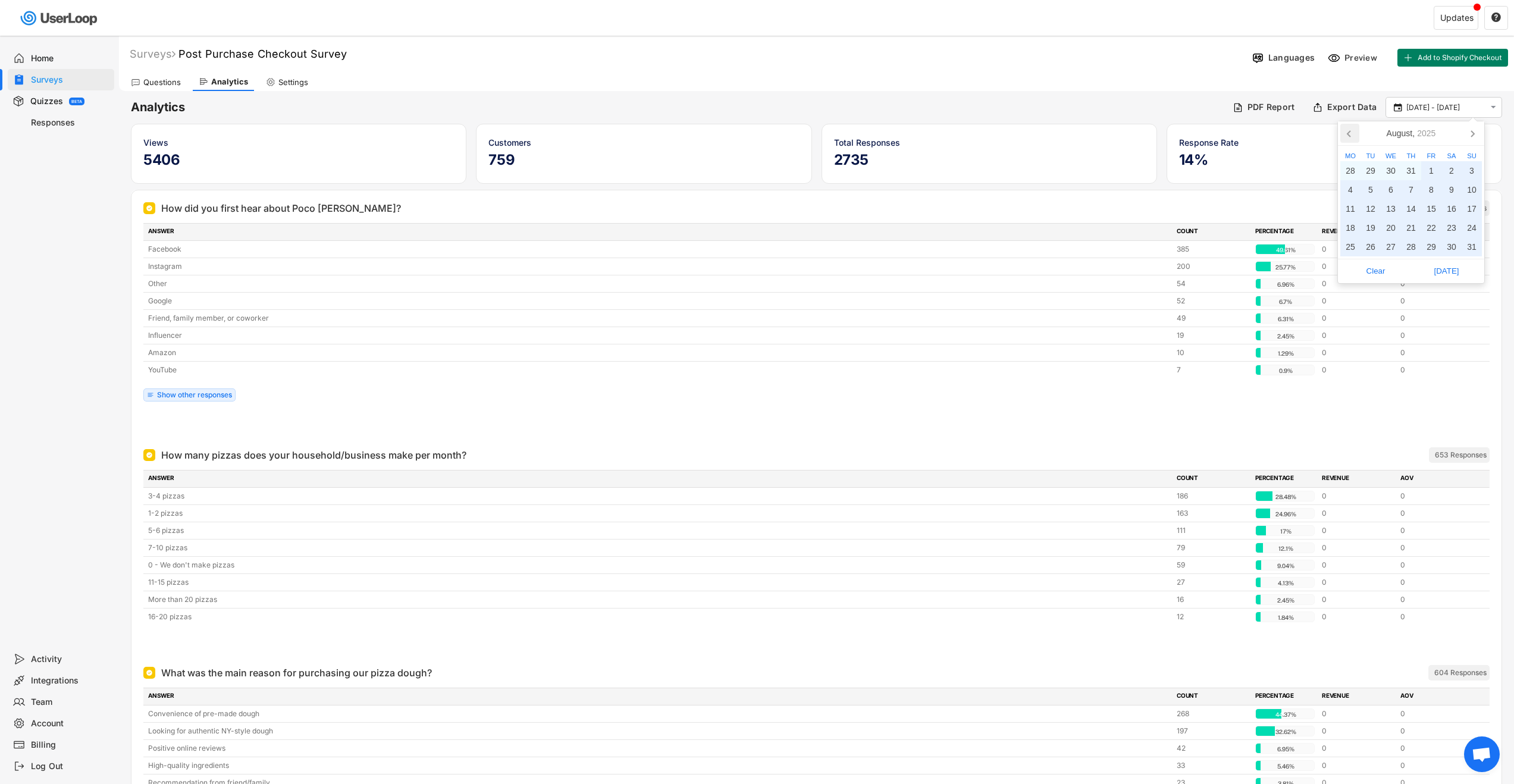
click at [1350, 128] on icon at bounding box center [1350, 133] width 19 height 19
click at [1473, 171] on div "1" at bounding box center [1472, 170] width 21 height 19
click at [1473, 134] on icon at bounding box center [1472, 133] width 3 height 6
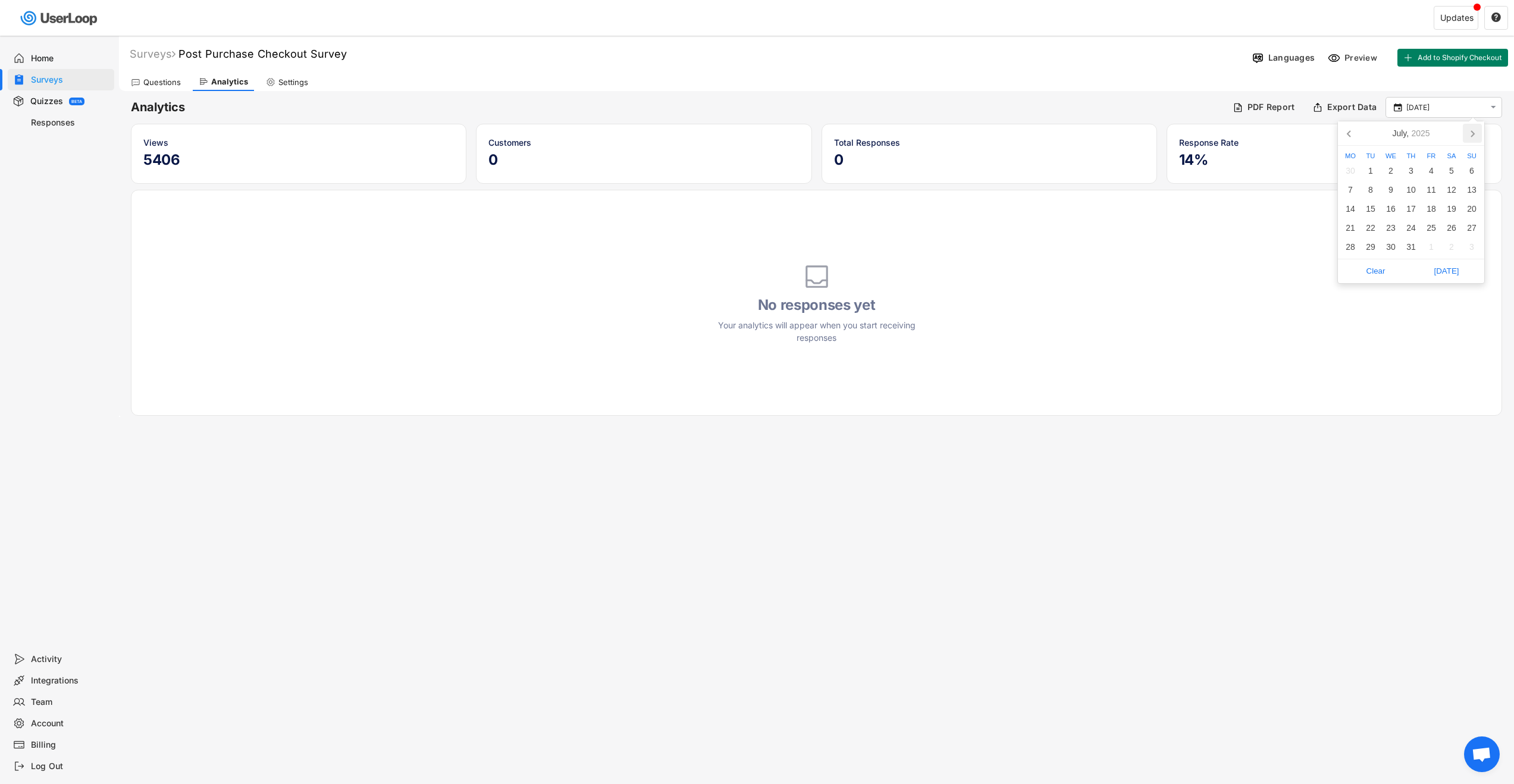
click at [1474, 132] on icon at bounding box center [1472, 133] width 19 height 19
click at [1372, 252] on div "30" at bounding box center [1370, 247] width 21 height 19
type input "[DATE] - [DATE]"
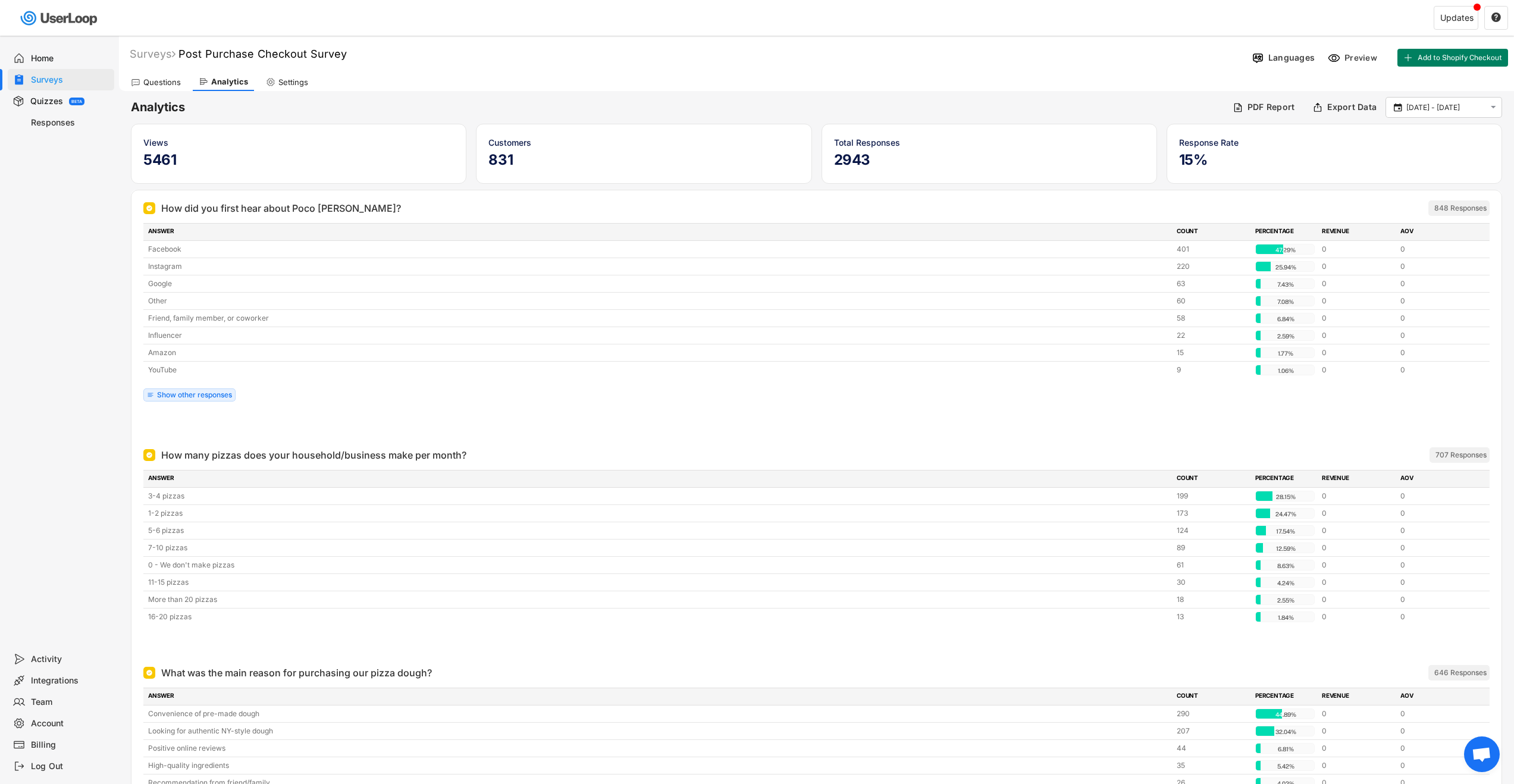
click at [340, 457] on div "How many pizzas does your household/business make per month?" at bounding box center [313, 455] width 305 height 15
click at [340, 456] on div "How many pizzas does your household/business make per month?" at bounding box center [313, 455] width 305 height 15
click at [383, 418] on div at bounding box center [817, 426] width 1346 height 24
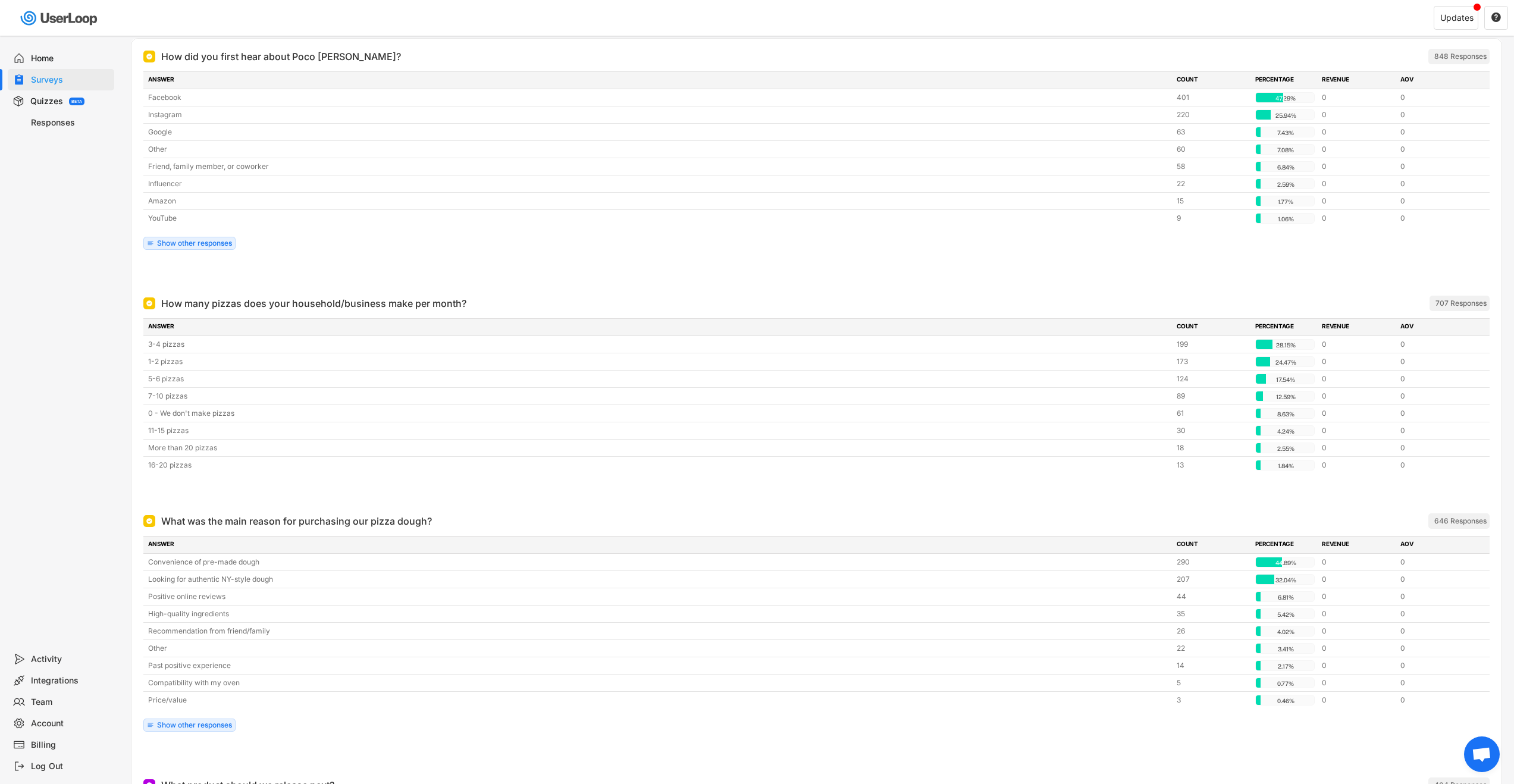
scroll to position [196, 0]
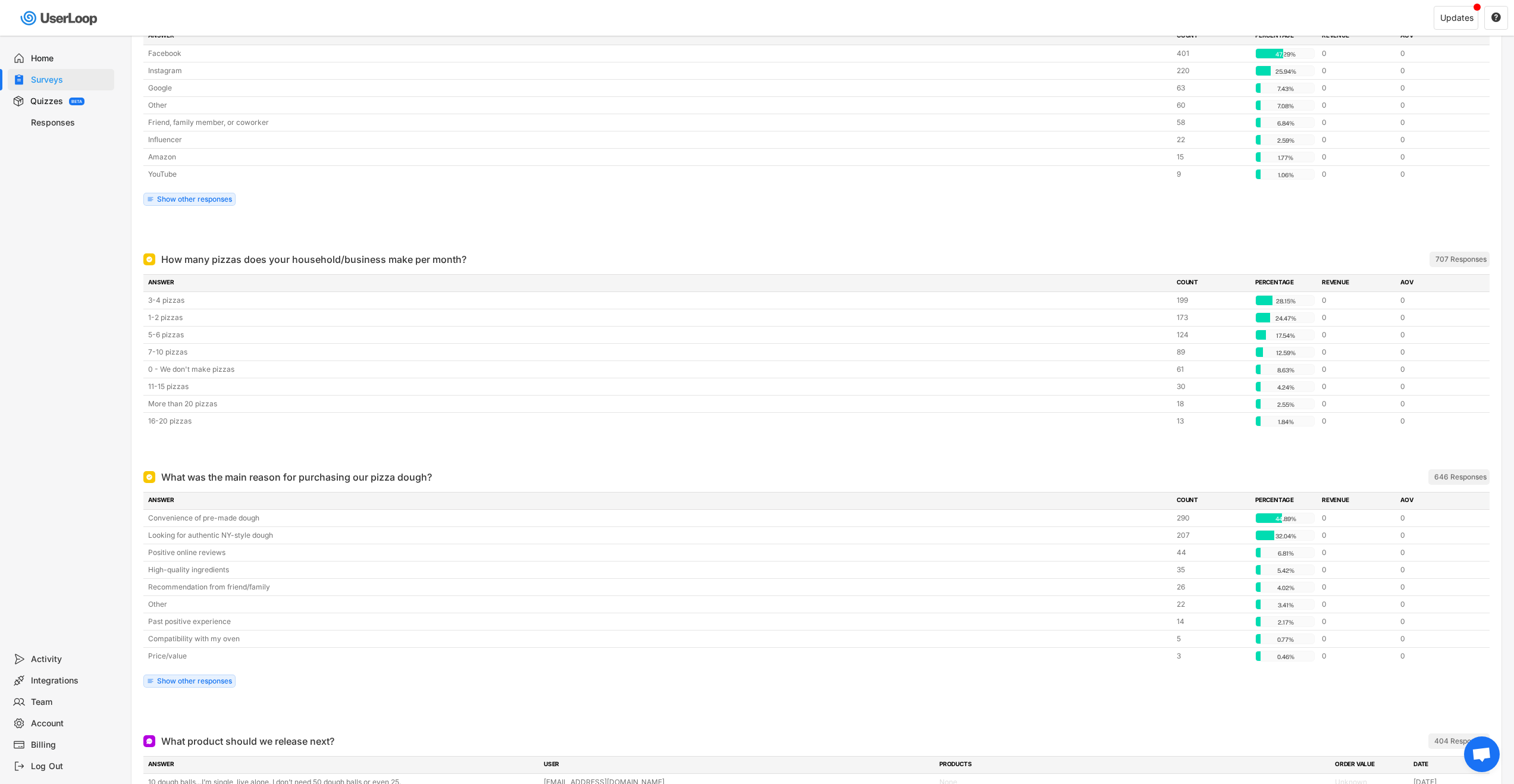
click at [385, 260] on div "How many pizzas does your household/business make per month?" at bounding box center [313, 259] width 305 height 15
click at [360, 259] on div "How many pizzas does your household/business make per month?" at bounding box center [313, 259] width 305 height 15
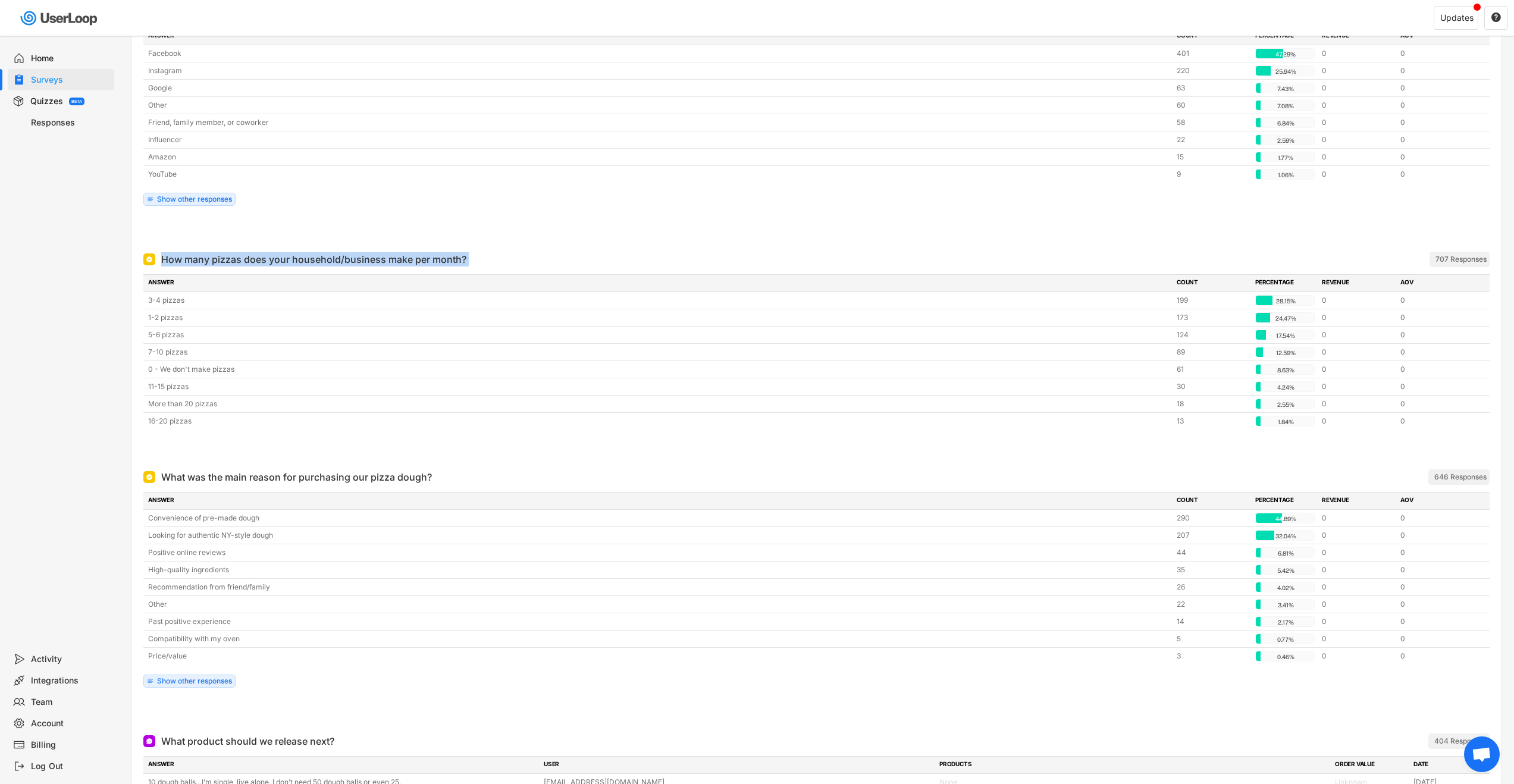
click at [360, 259] on div "How many pizzas does your household/business make per month?" at bounding box center [313, 259] width 305 height 15
click at [354, 258] on div "How many pizzas does your household/business make per month?" at bounding box center [313, 259] width 305 height 15
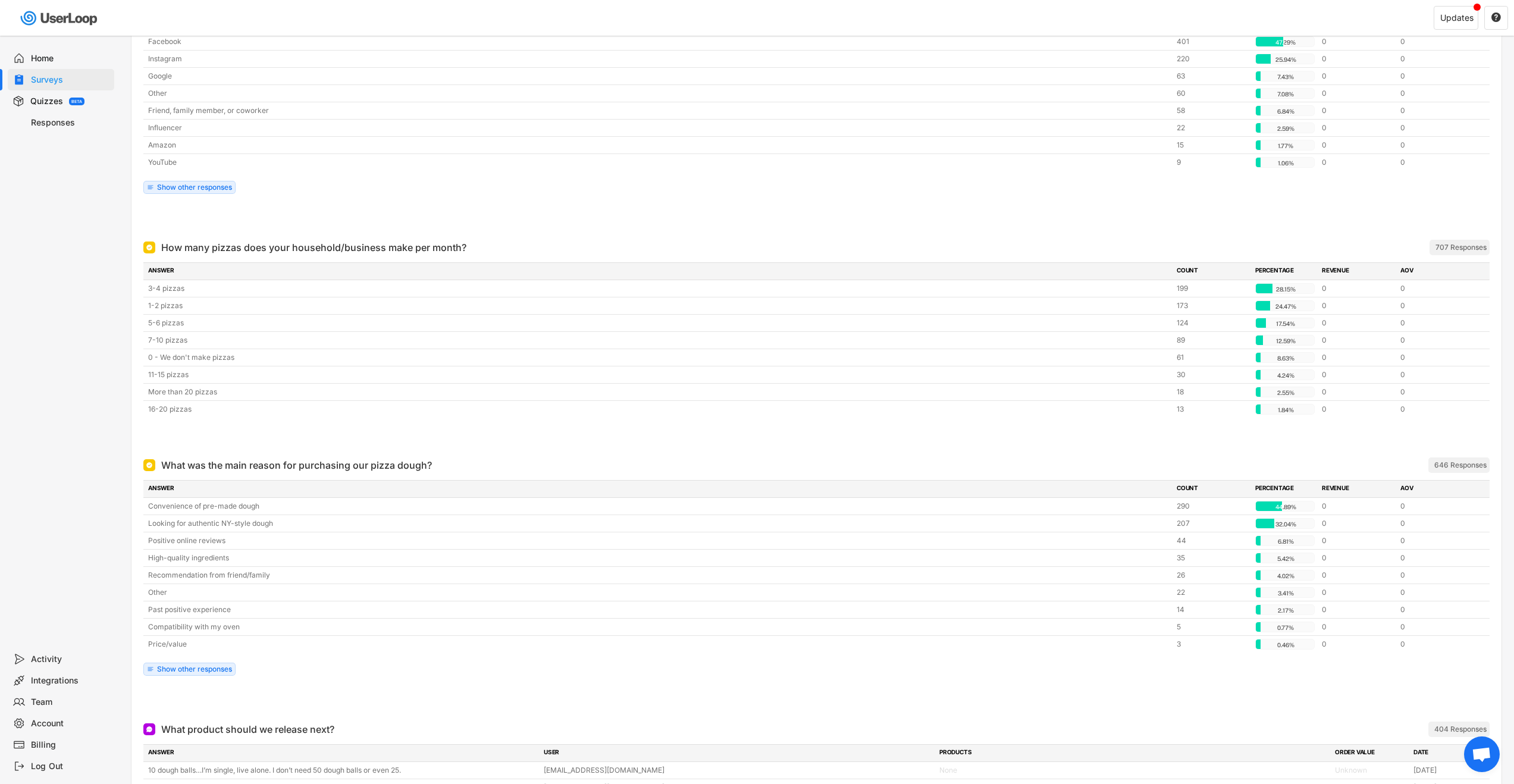
scroll to position [219, 0]
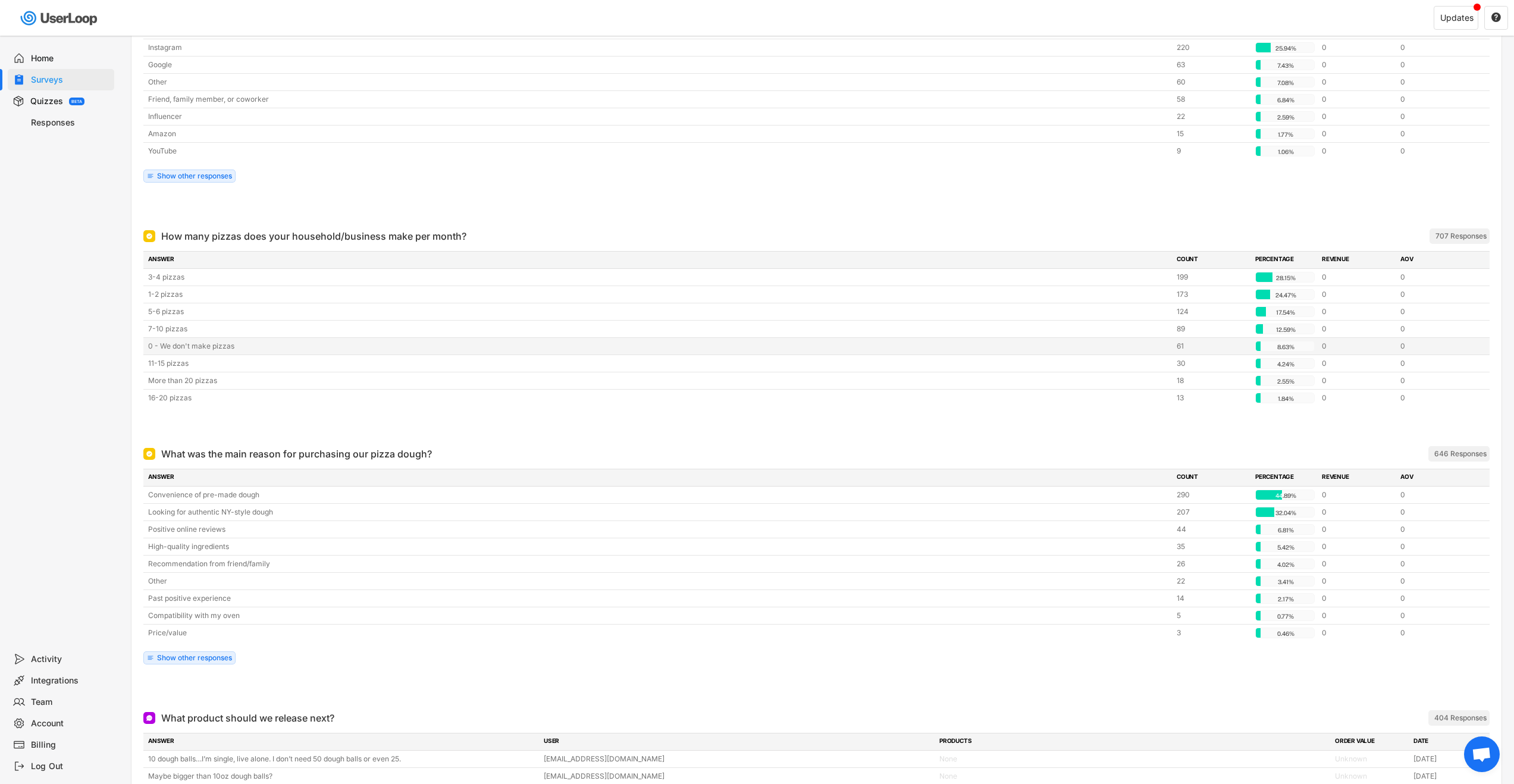
click at [225, 346] on div "0 - We don't make pizzas" at bounding box center [659, 346] width 1021 height 10
click at [168, 364] on div "11-15 pizzas" at bounding box center [659, 363] width 1021 height 10
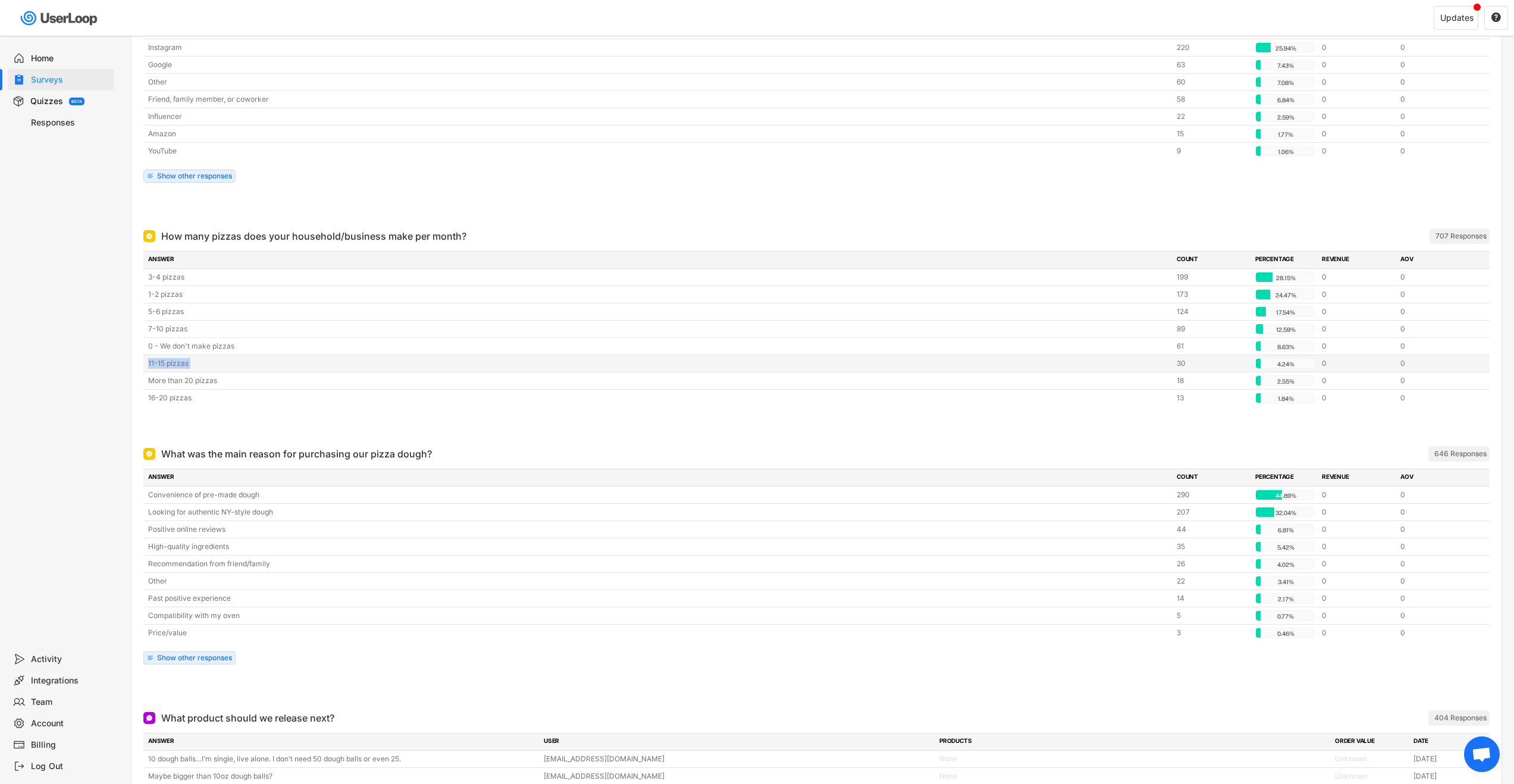
click at [168, 364] on div "11-15 pizzas" at bounding box center [659, 363] width 1021 height 10
click at [182, 364] on div "11-15 pizzas" at bounding box center [659, 363] width 1021 height 10
click at [175, 365] on div "11-15 pizzas" at bounding box center [659, 363] width 1021 height 10
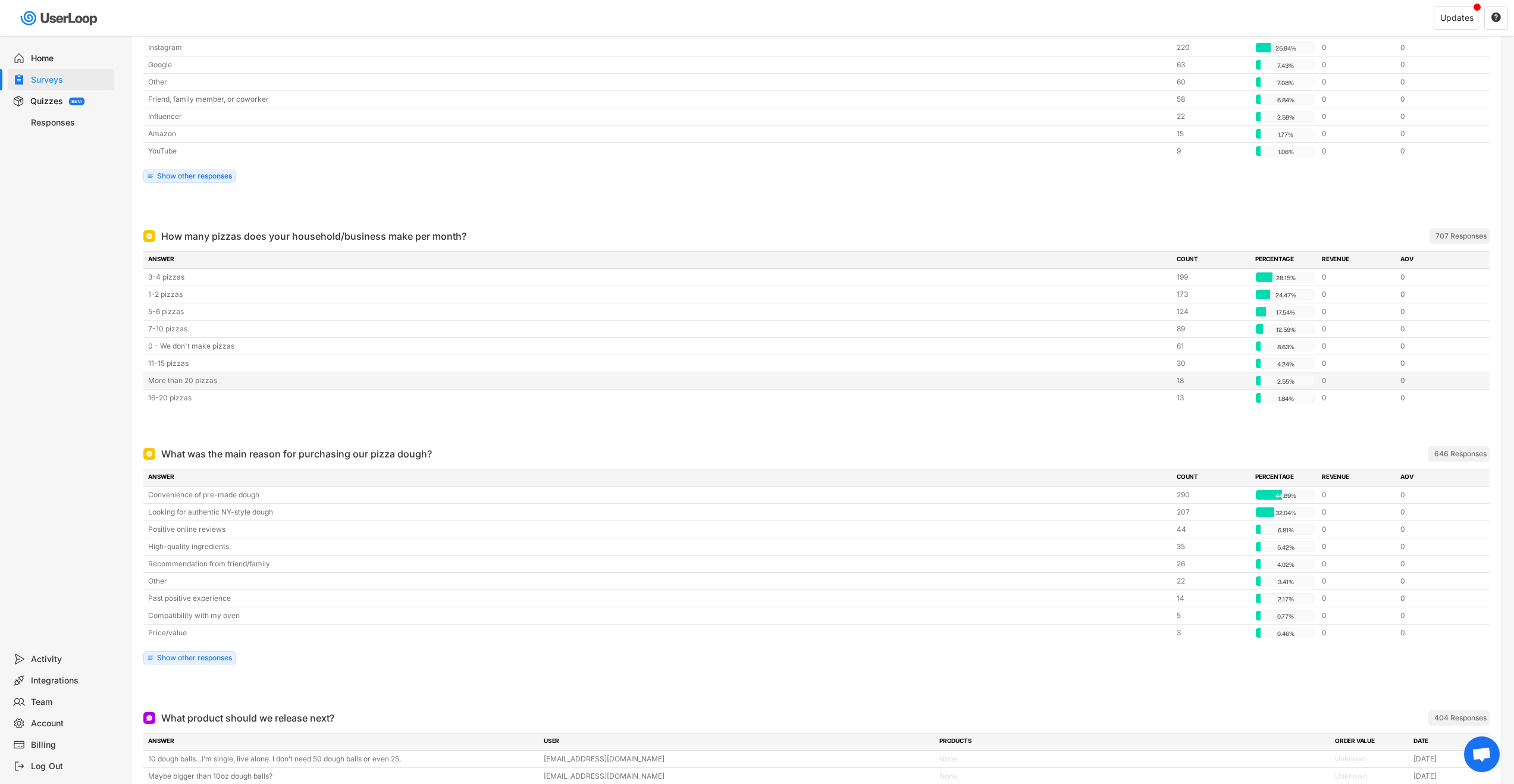
click at [179, 376] on div "More than 20 pizzas" at bounding box center [659, 381] width 1021 height 10
click at [167, 396] on div "16-20 pizzas" at bounding box center [659, 398] width 1021 height 10
click at [165, 398] on div "16-20 pizzas" at bounding box center [659, 398] width 1021 height 10
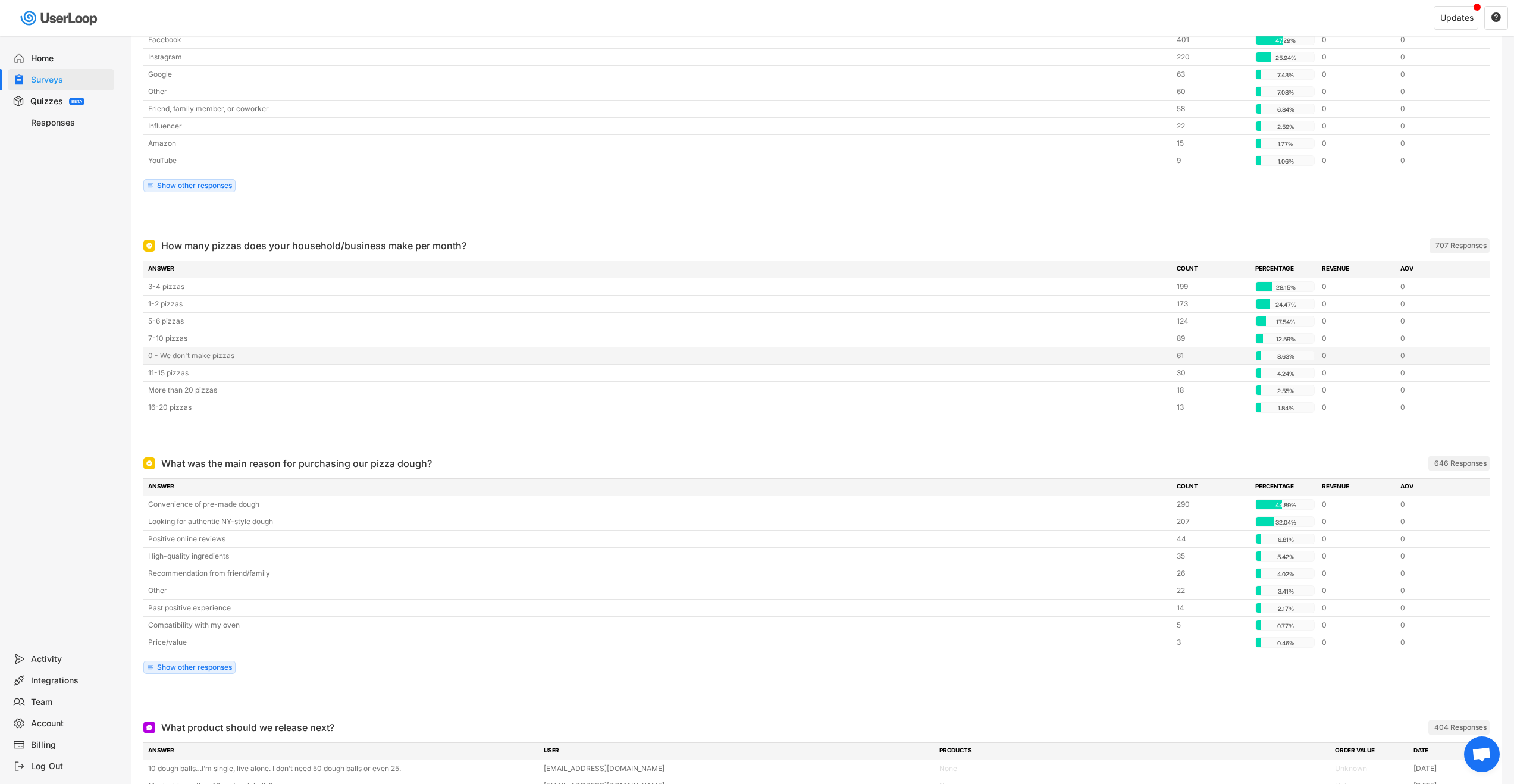
scroll to position [208, 0]
click at [170, 291] on div "3-4 pizzas" at bounding box center [659, 288] width 1021 height 10
click at [169, 291] on div "3-4 pizzas" at bounding box center [659, 288] width 1021 height 10
click at [169, 287] on div "3-4 pizzas" at bounding box center [659, 288] width 1021 height 10
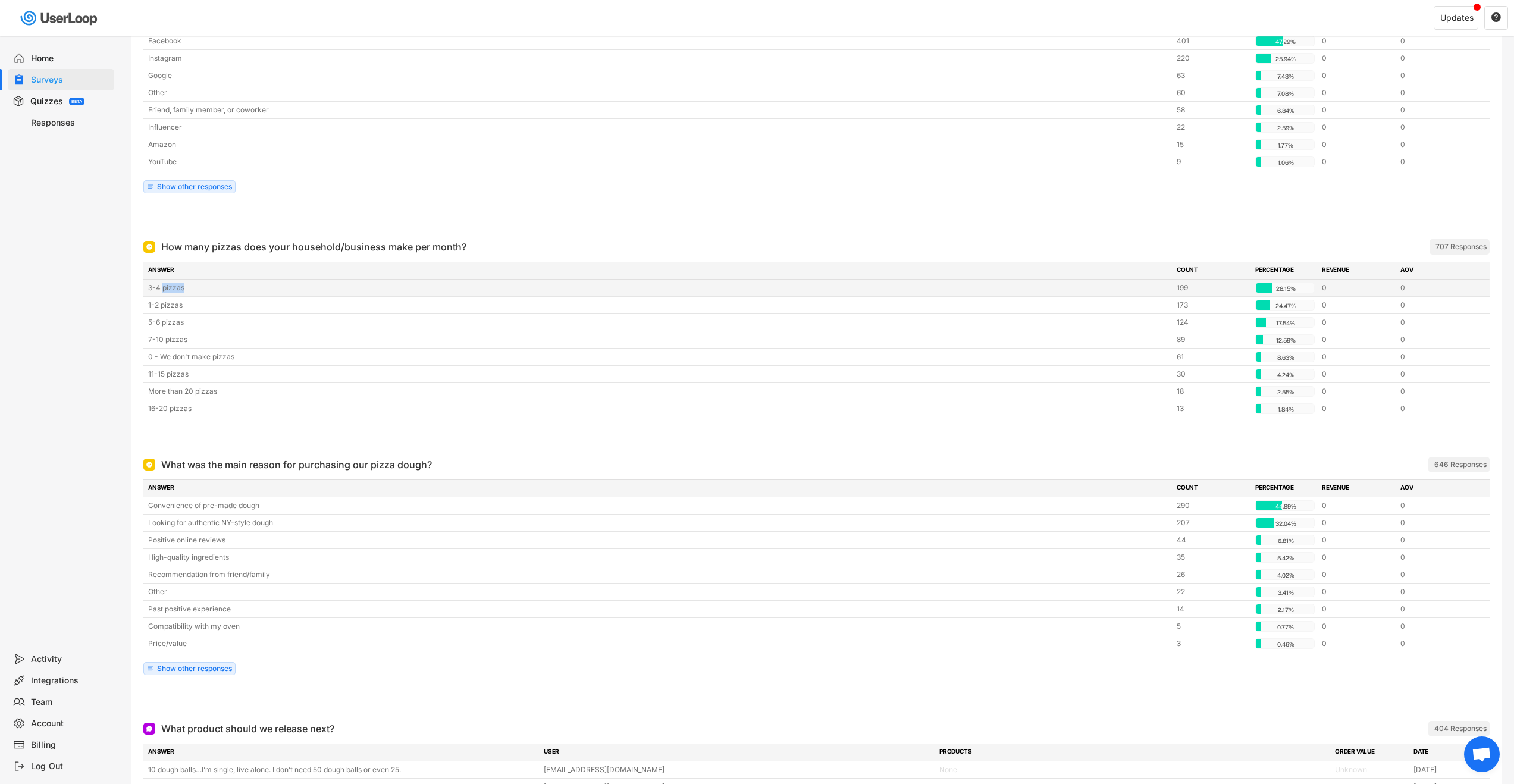
click at [169, 287] on div "3-4 pizzas" at bounding box center [659, 288] width 1021 height 10
click at [175, 289] on div "3-4 pizzas" at bounding box center [659, 288] width 1021 height 10
drag, startPoint x: 195, startPoint y: 306, endPoint x: 172, endPoint y: 305, distance: 23.0
click at [172, 305] on div "1-2 pizzas" at bounding box center [659, 305] width 1021 height 10
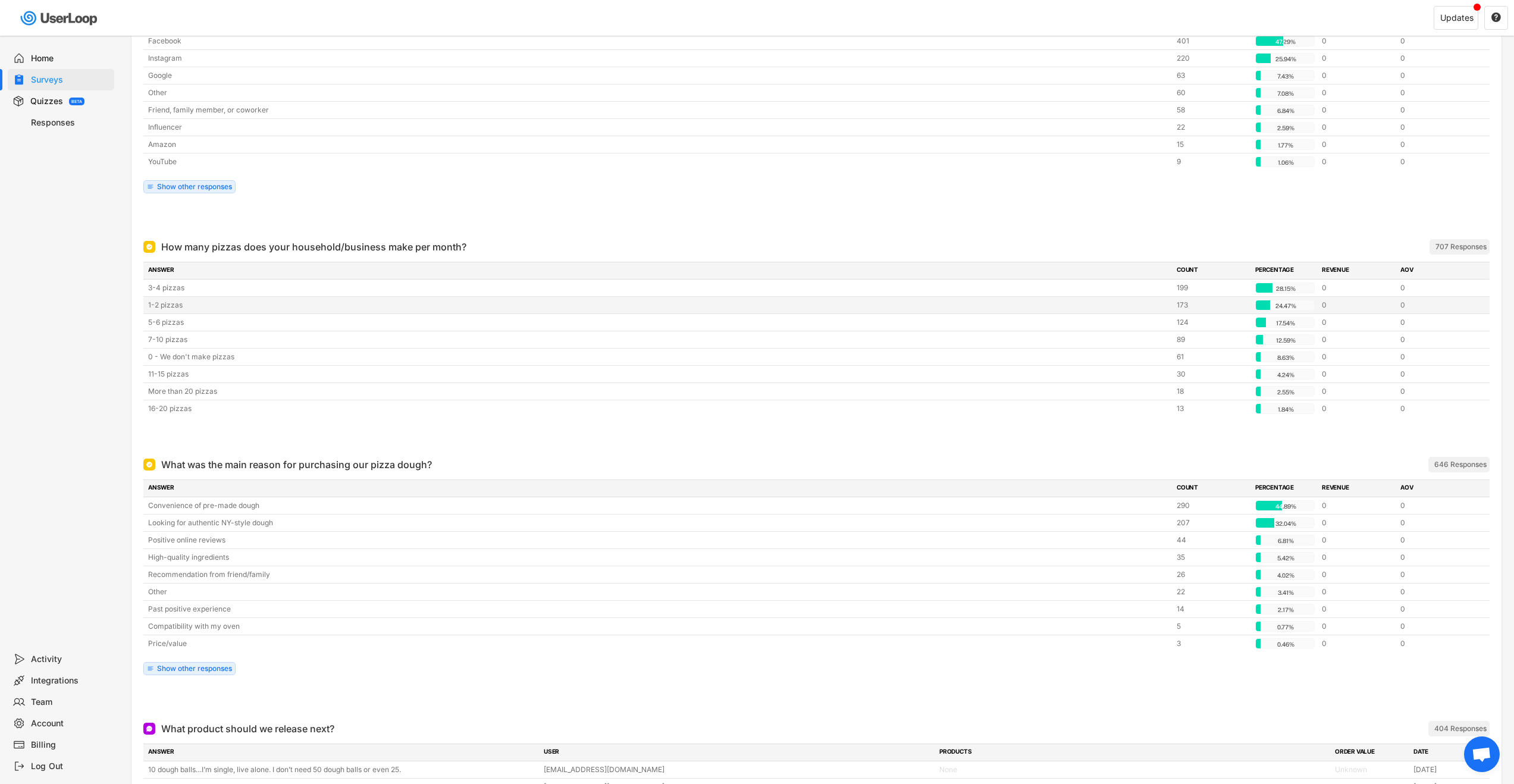
click at [169, 308] on div "1-2 pizzas" at bounding box center [659, 305] width 1021 height 10
click at [168, 308] on div "1-2 pizzas" at bounding box center [659, 305] width 1021 height 10
click at [170, 319] on div "5-6 pizzas" at bounding box center [659, 322] width 1021 height 10
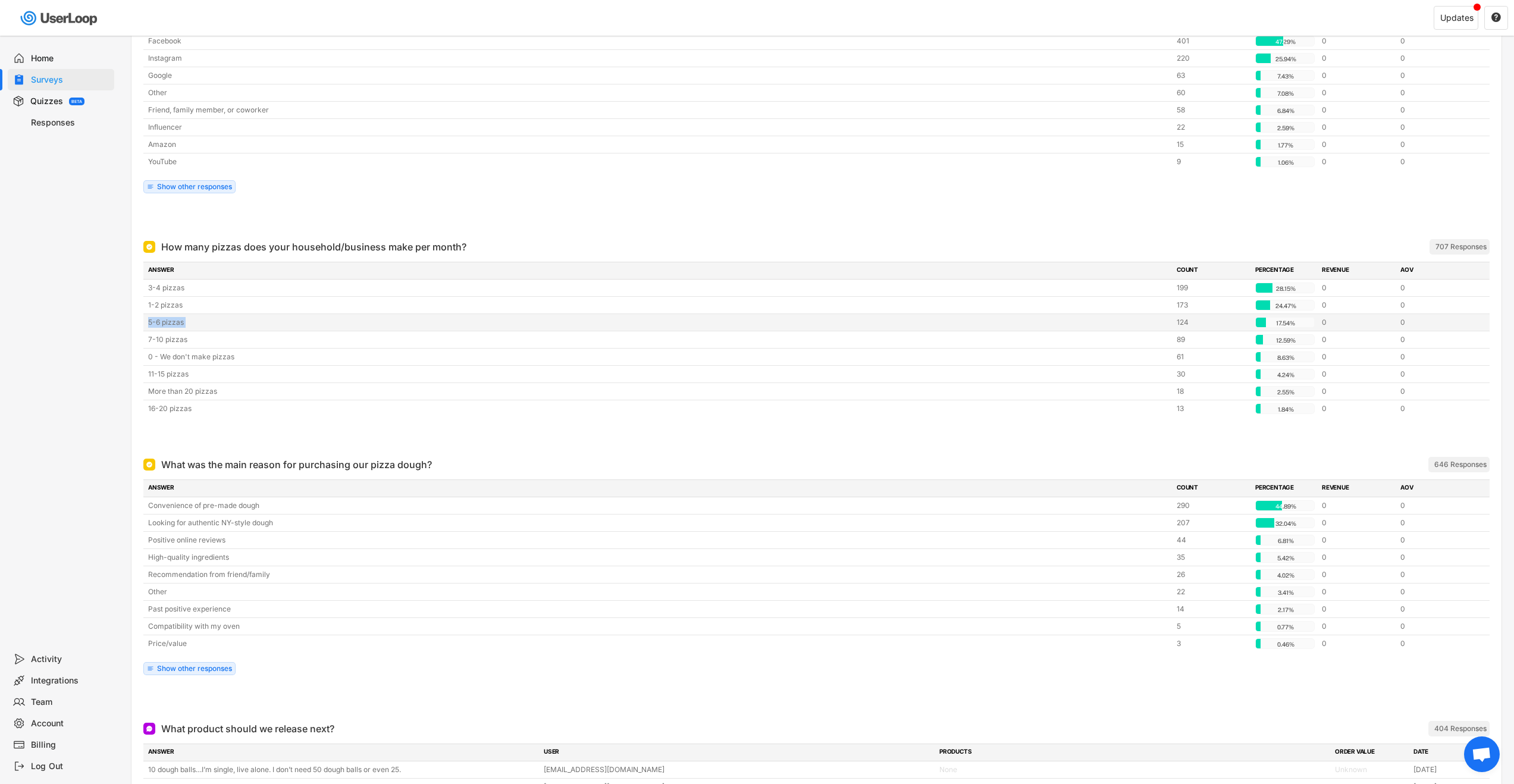
click at [170, 319] on div "5-6 pizzas" at bounding box center [659, 322] width 1021 height 10
click at [171, 322] on div "5-6 pizzas" at bounding box center [659, 322] width 1021 height 10
drag, startPoint x: 194, startPoint y: 322, endPoint x: 149, endPoint y: 316, distance: 45.4
click at [149, 317] on div "5-6 pizzas" at bounding box center [659, 322] width 1021 height 10
click at [162, 322] on div "5-6 pizzas" at bounding box center [659, 322] width 1021 height 10
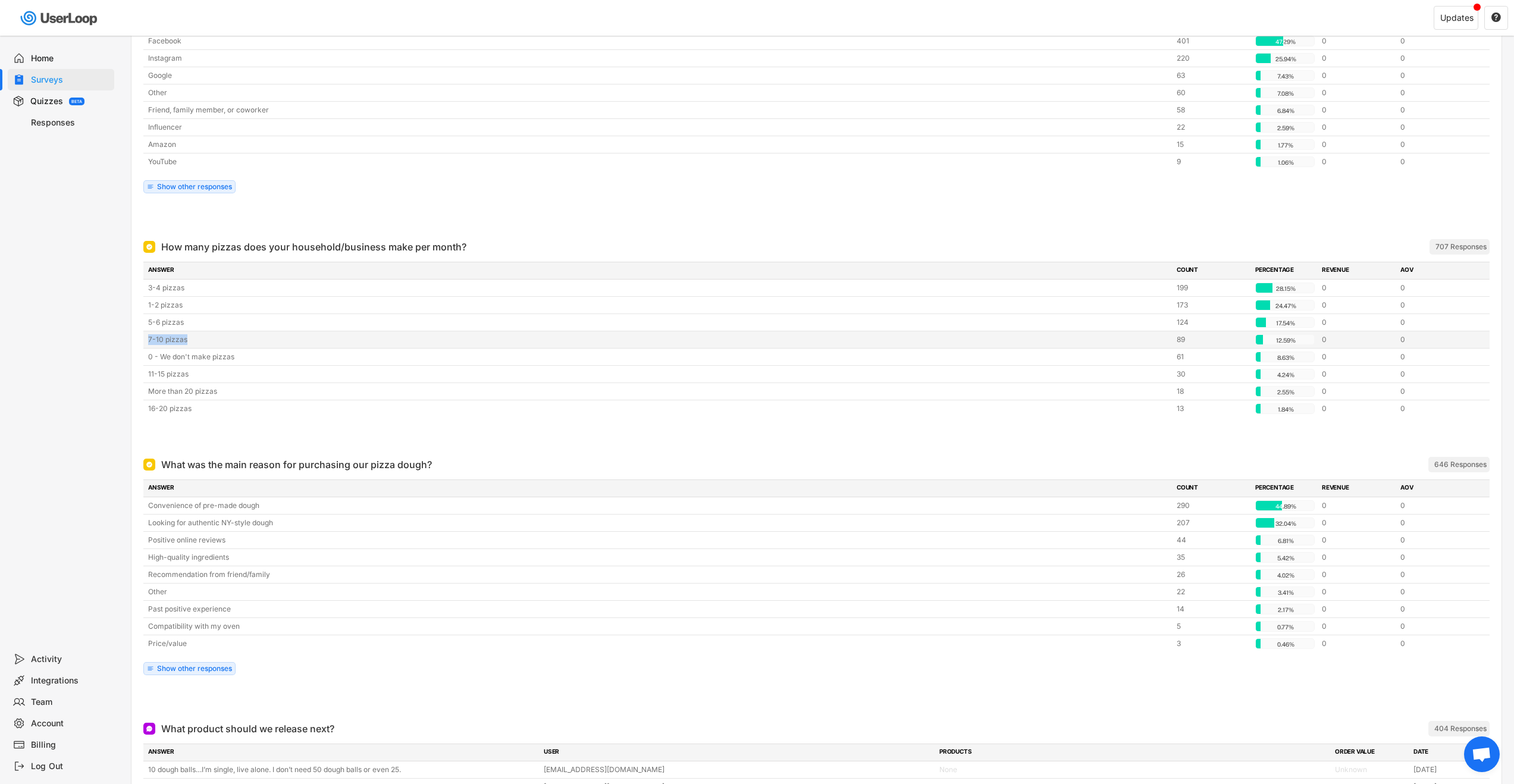
drag, startPoint x: 196, startPoint y: 339, endPoint x: 150, endPoint y: 336, distance: 46.1
click at [150, 336] on div "7-10 pizzas" at bounding box center [659, 340] width 1021 height 10
click at [159, 337] on div "7-10 pizzas" at bounding box center [659, 340] width 1021 height 10
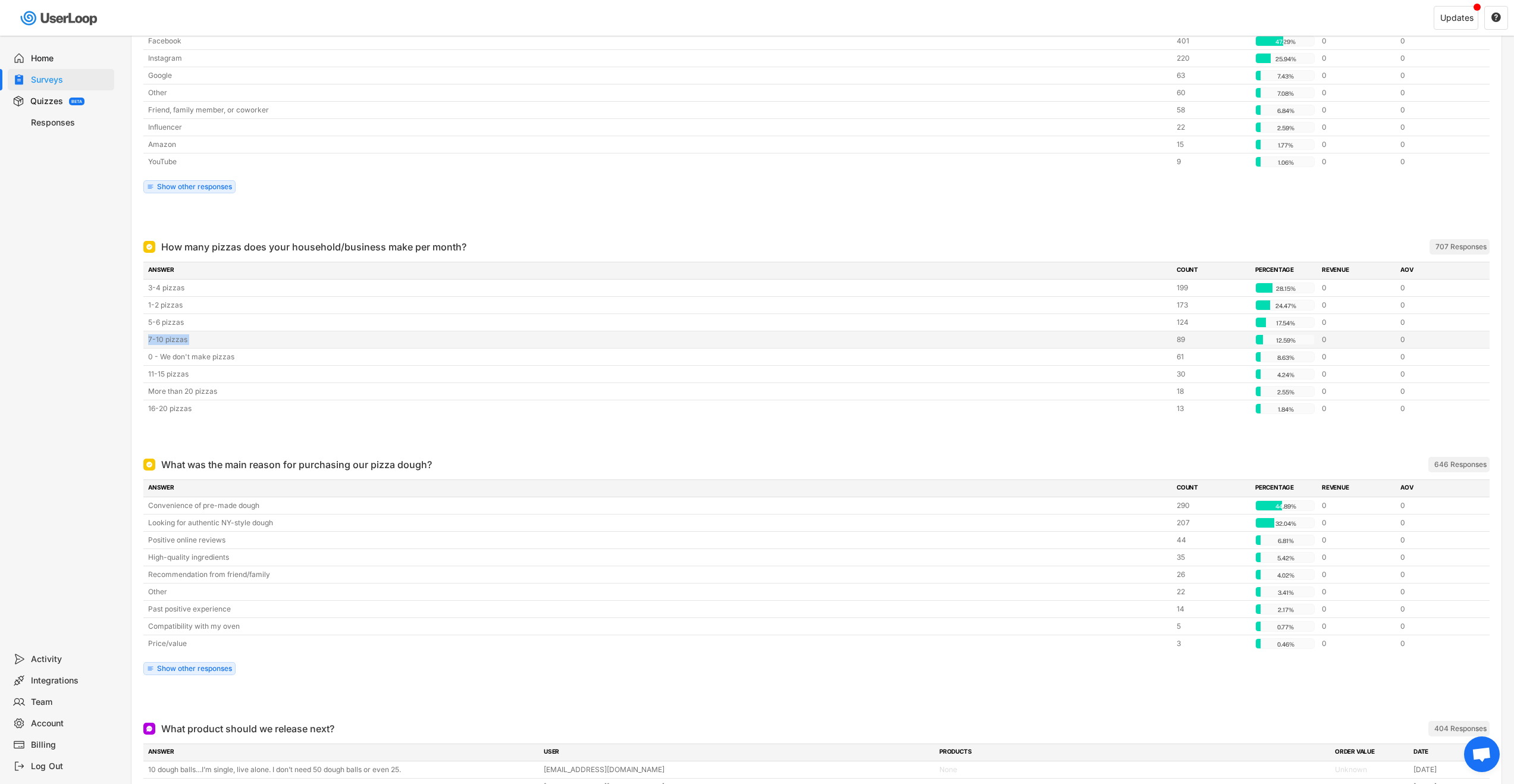
click at [159, 338] on div "7-10 pizzas" at bounding box center [659, 340] width 1021 height 10
drag, startPoint x: 193, startPoint y: 339, endPoint x: 144, endPoint y: 340, distance: 49.0
click at [144, 340] on div "7-10 pizzas 89 12.59% 12.59% 0 0" at bounding box center [817, 339] width 1346 height 16
click at [151, 336] on div "7-10 pizzas" at bounding box center [659, 340] width 1021 height 10
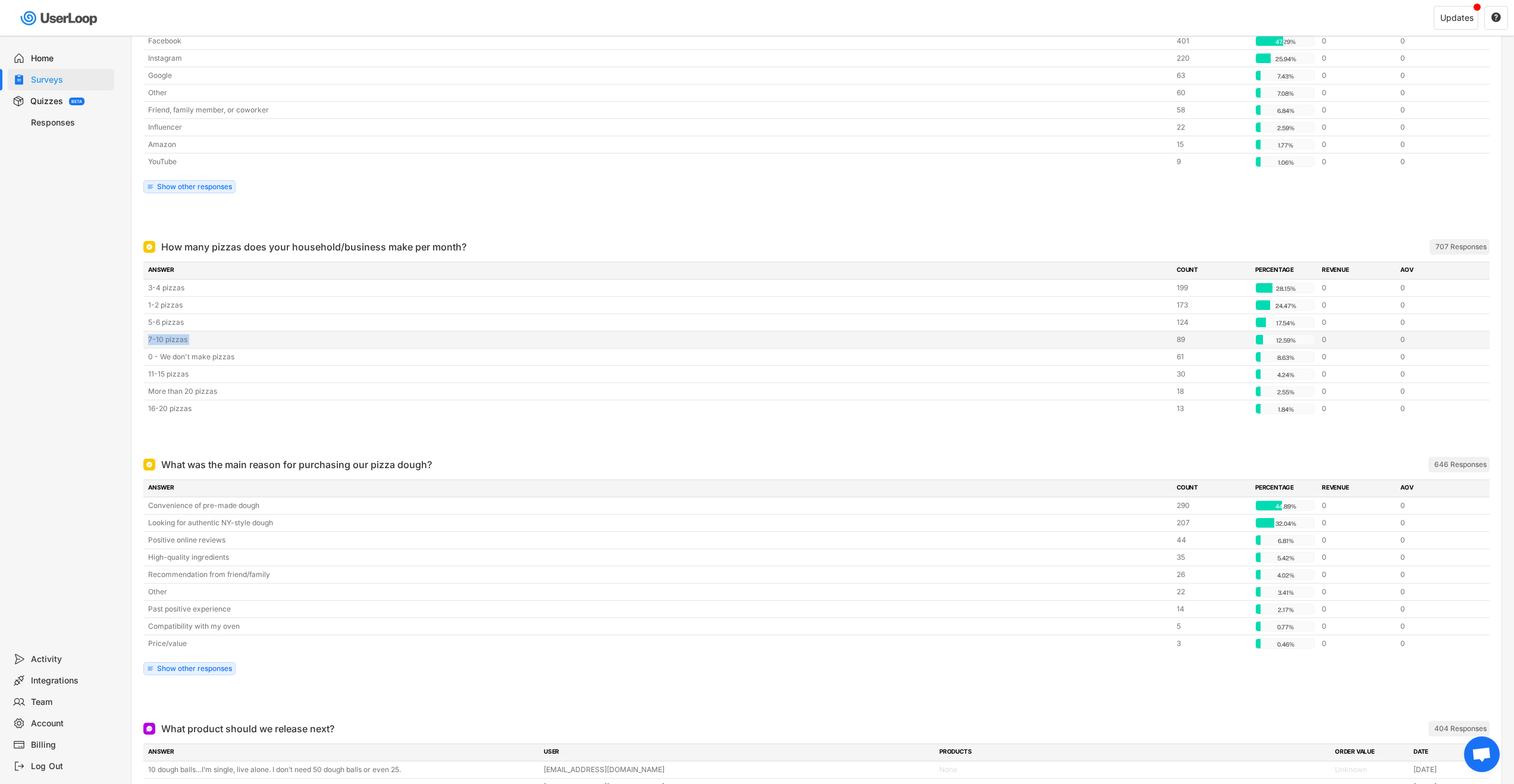
click at [151, 336] on div "7-10 pizzas" at bounding box center [659, 340] width 1021 height 10
click at [156, 339] on div "7-10 pizzas" at bounding box center [659, 340] width 1021 height 10
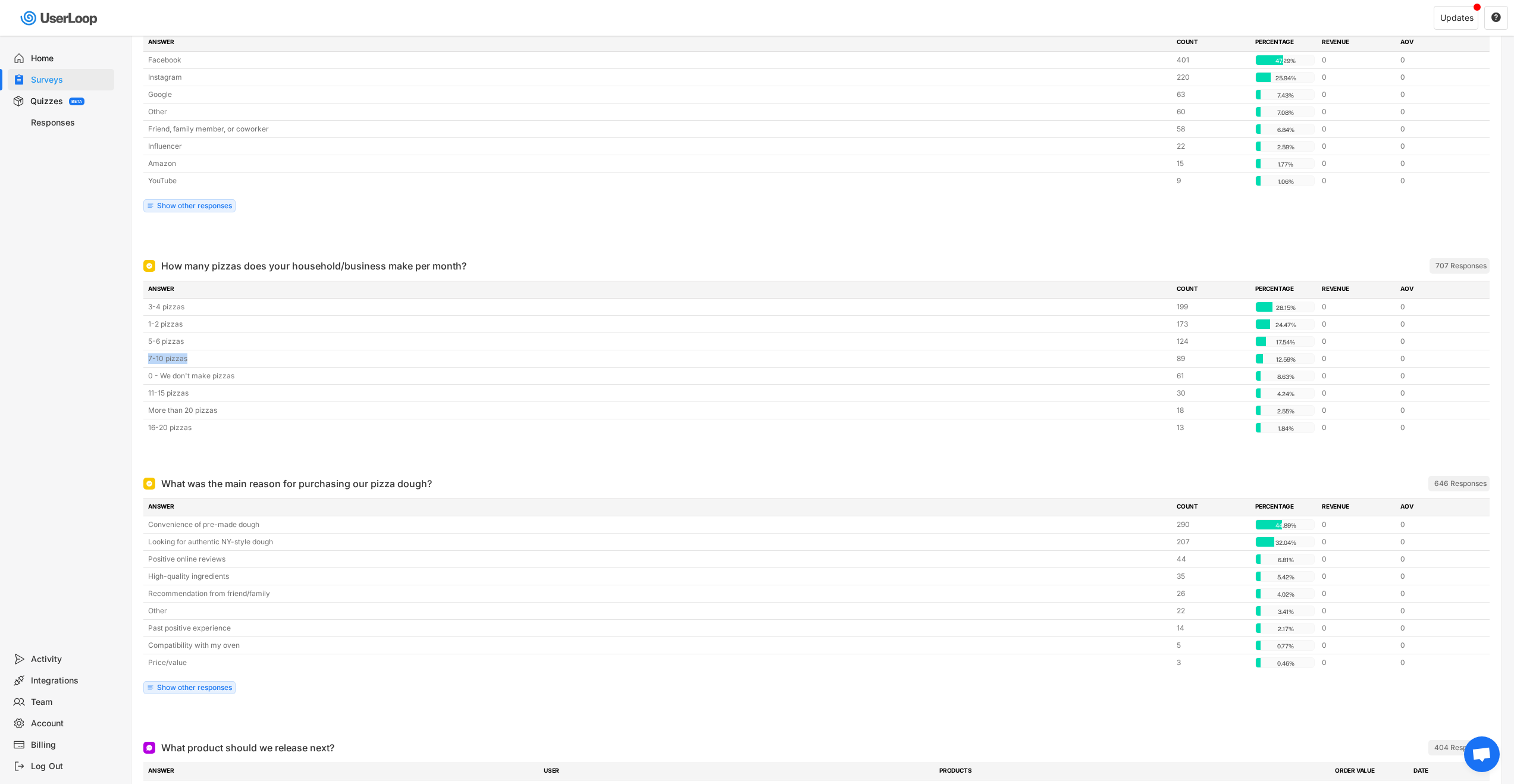
drag, startPoint x: 179, startPoint y: 358, endPoint x: 139, endPoint y: 356, distance: 40.0
click at [139, 356] on div "How many pizzas does your household/business make per month? ARCHIVED 707 Respo…" at bounding box center [816, 357] width 1370 height 217
click at [151, 355] on div "7-10 pizzas" at bounding box center [659, 358] width 1021 height 10
click at [164, 307] on div "3-4 pizzas" at bounding box center [659, 307] width 1021 height 10
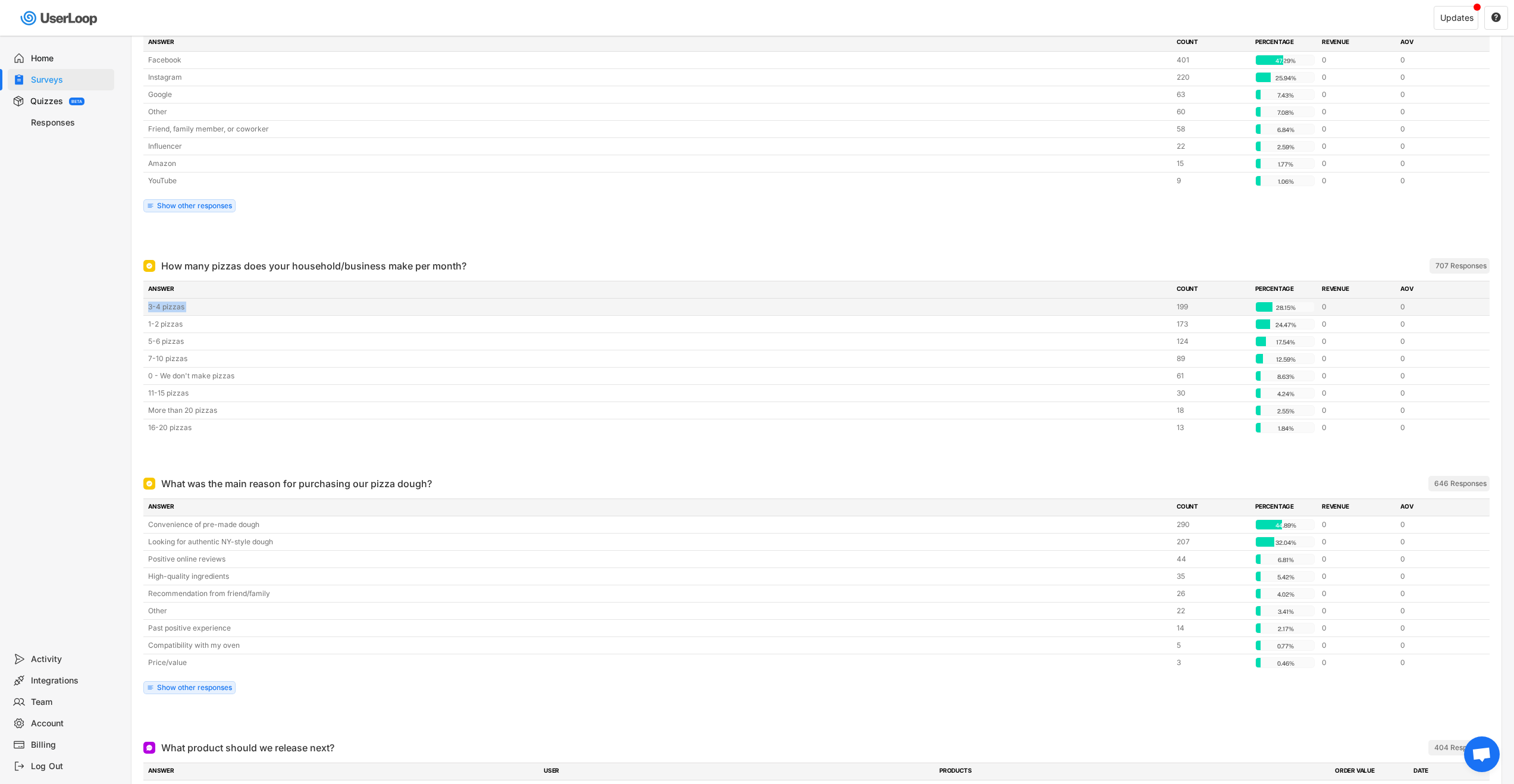
click at [164, 307] on div "3-4 pizzas" at bounding box center [659, 307] width 1021 height 10
click at [167, 308] on div "3-4 pizzas" at bounding box center [659, 307] width 1021 height 10
